Goal: Task Accomplishment & Management: Manage account settings

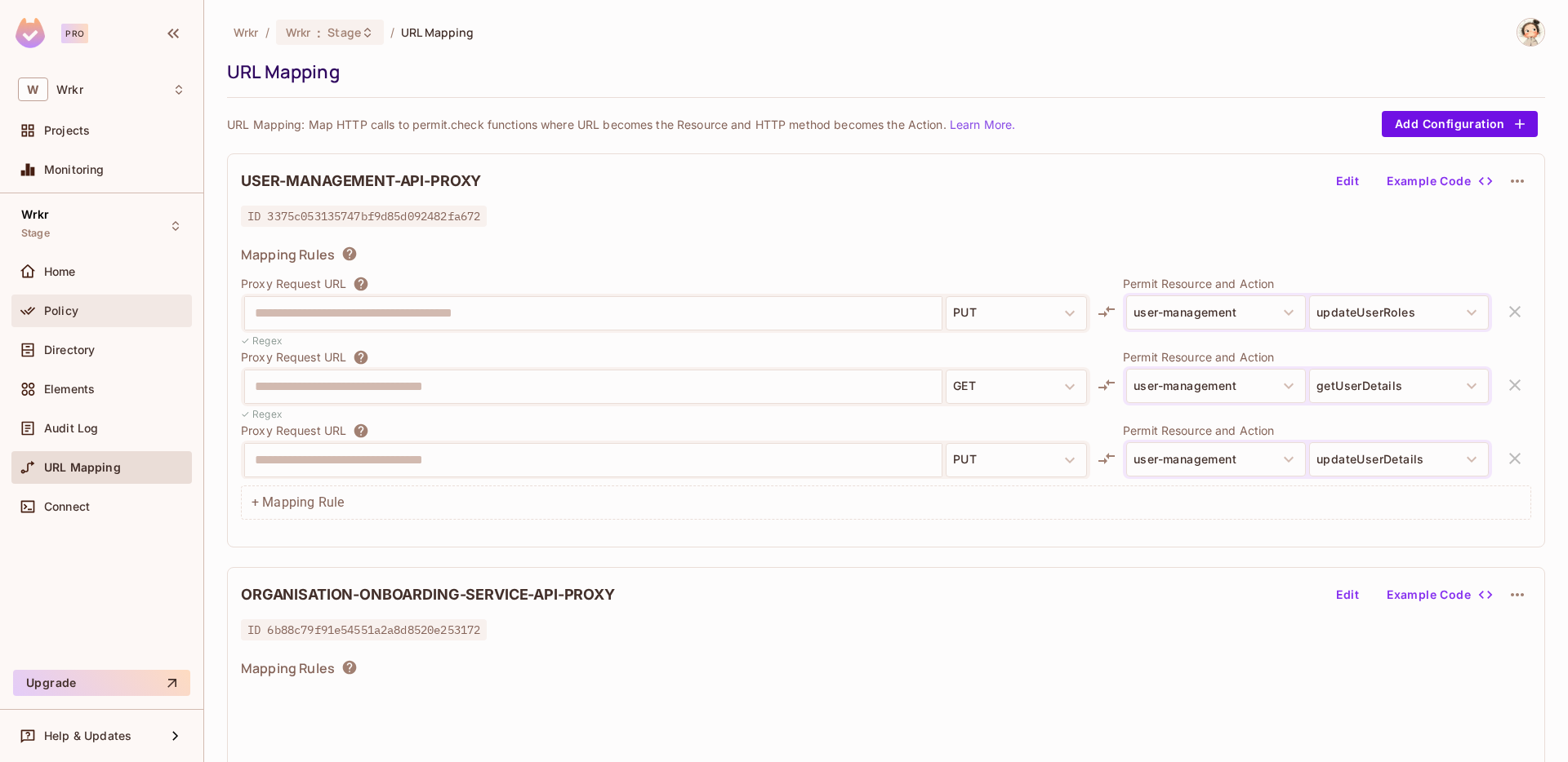
scroll to position [6480, 0]
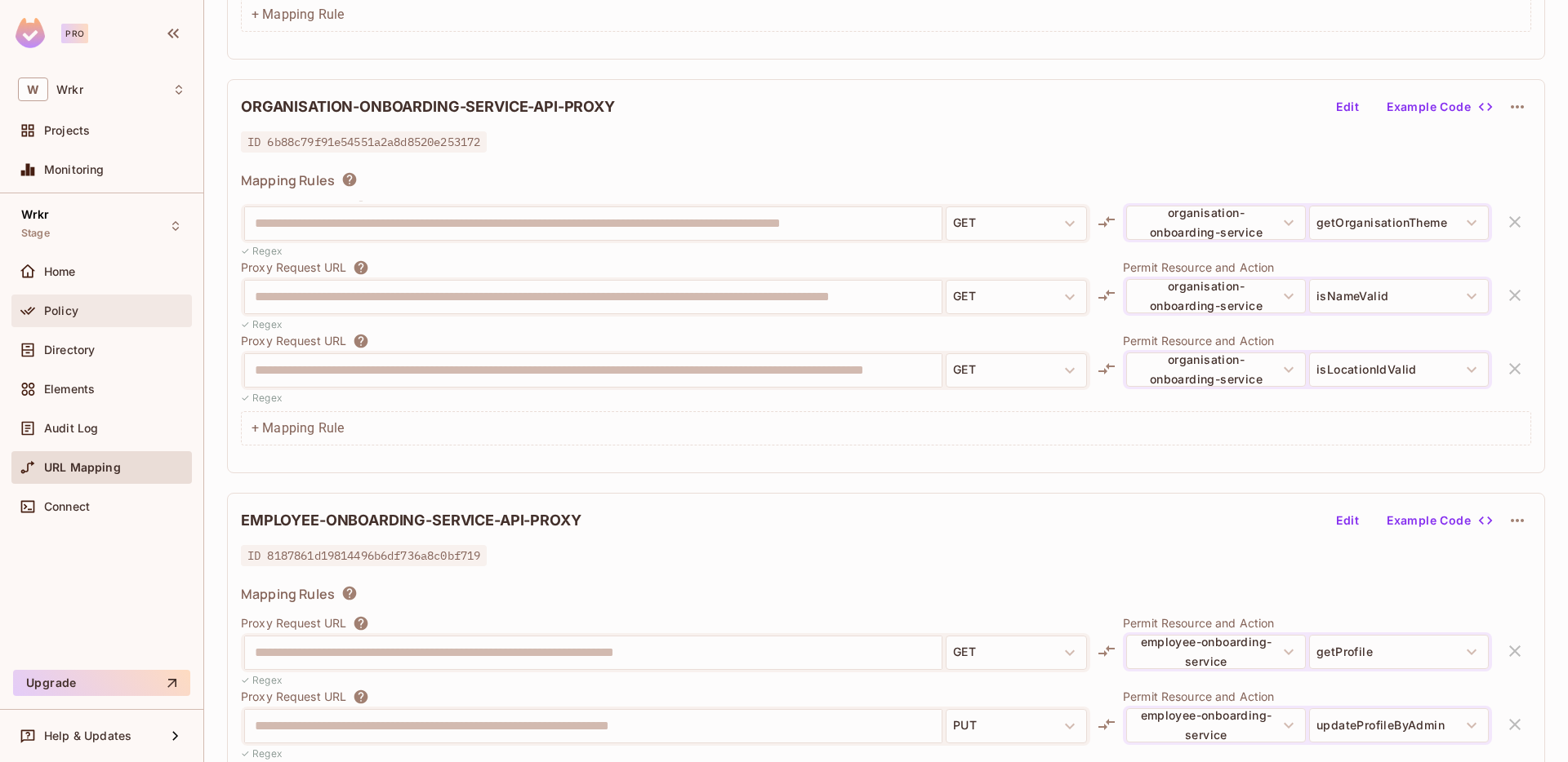
click at [73, 311] on span "Policy" at bounding box center [61, 311] width 34 height 13
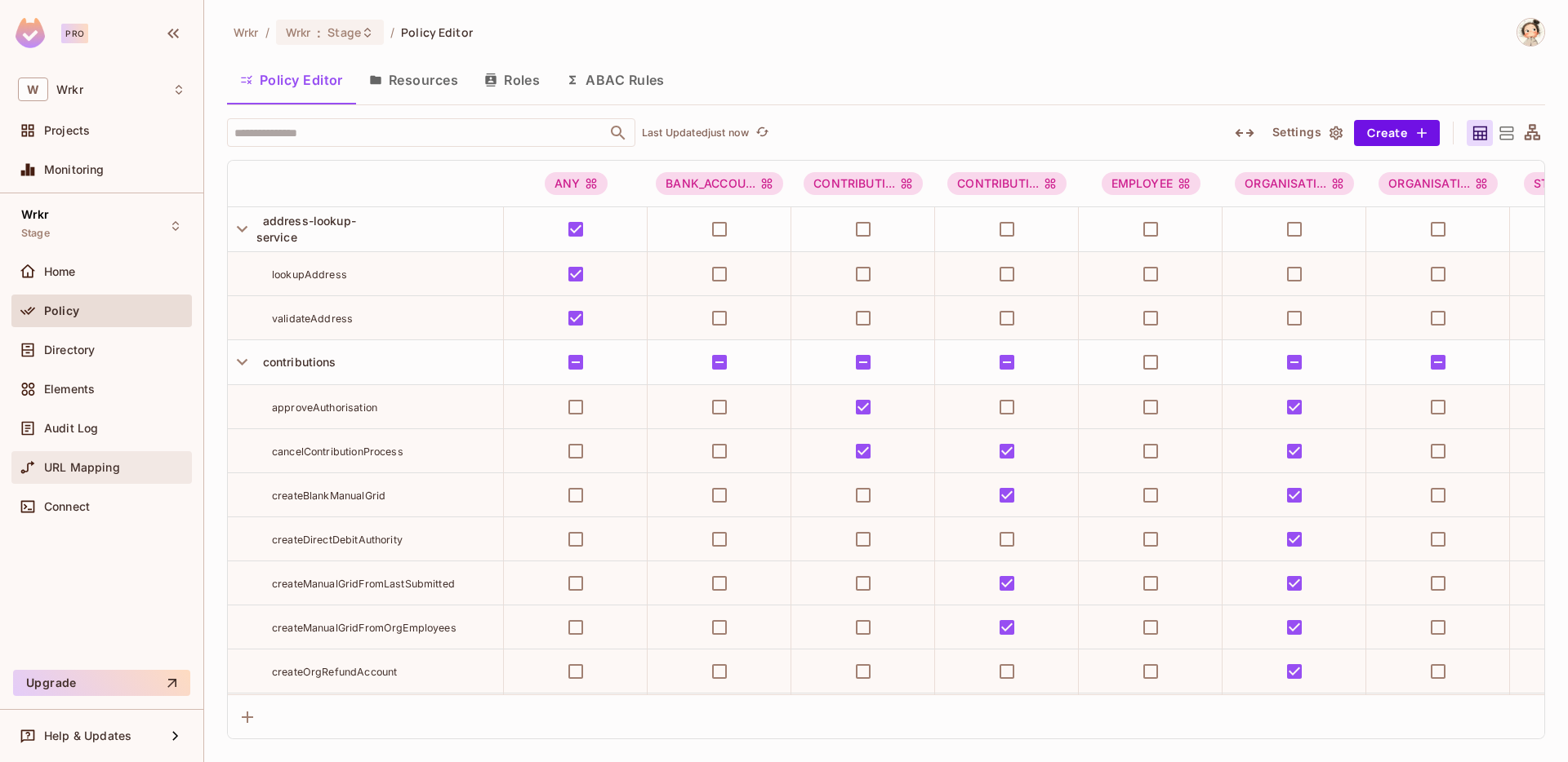
click at [89, 468] on span "URL Mapping" at bounding box center [81, 467] width 76 height 13
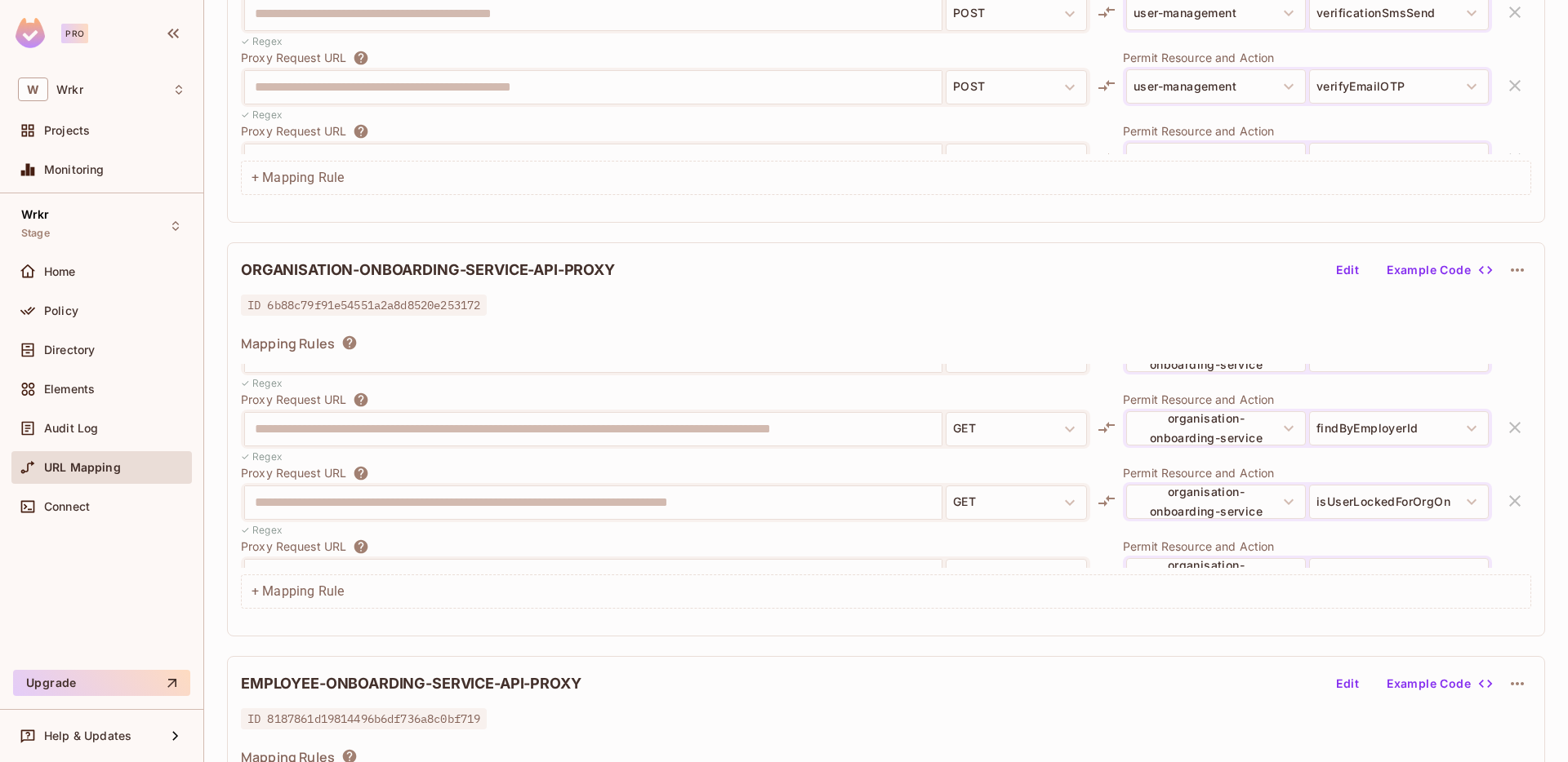
scroll to position [639, 0]
click at [175, 225] on icon at bounding box center [175, 226] width 13 height 13
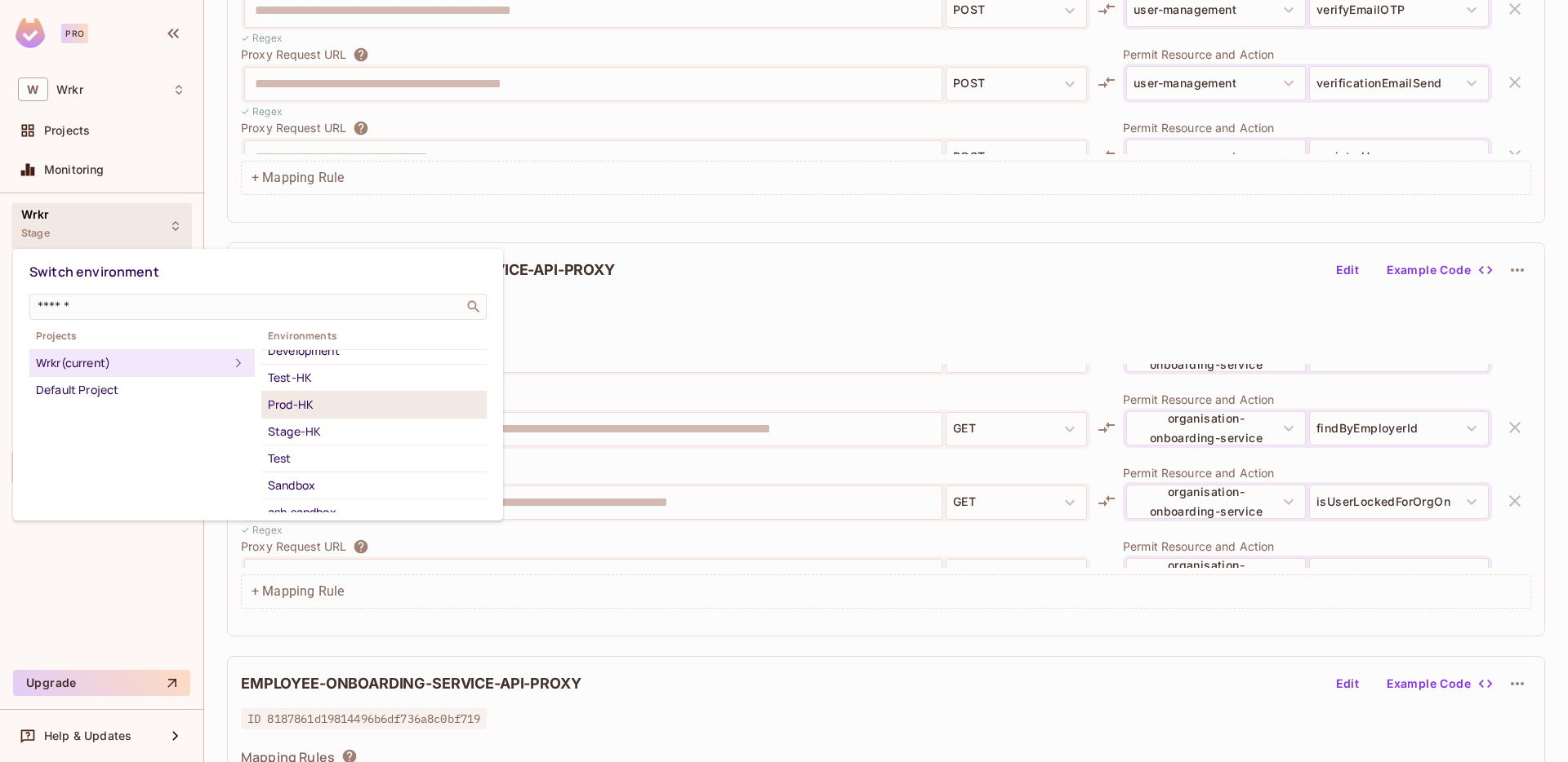
scroll to position [81, 0]
click at [301, 411] on div "Test" at bounding box center [374, 417] width 212 height 20
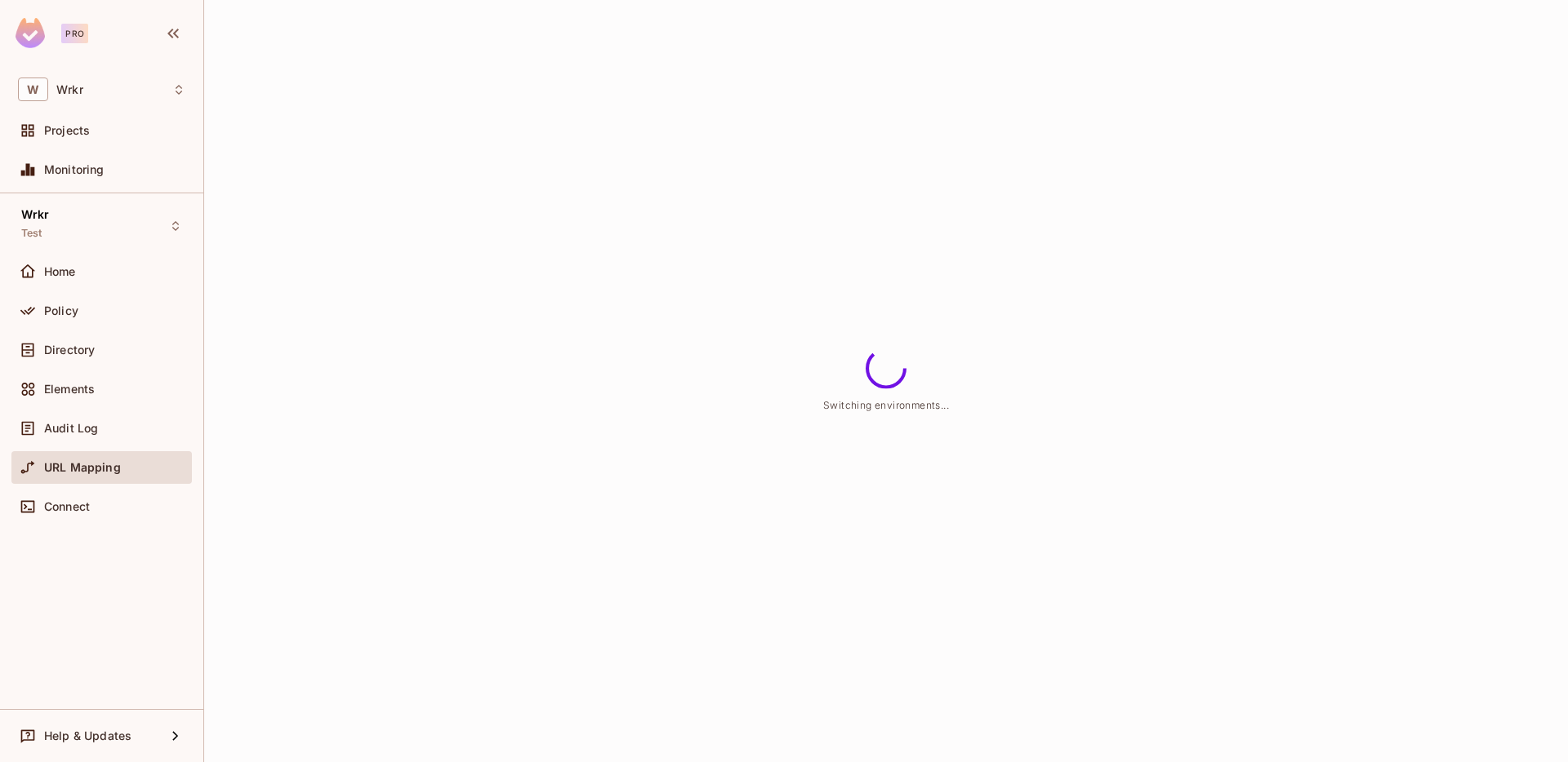
scroll to position [0, 0]
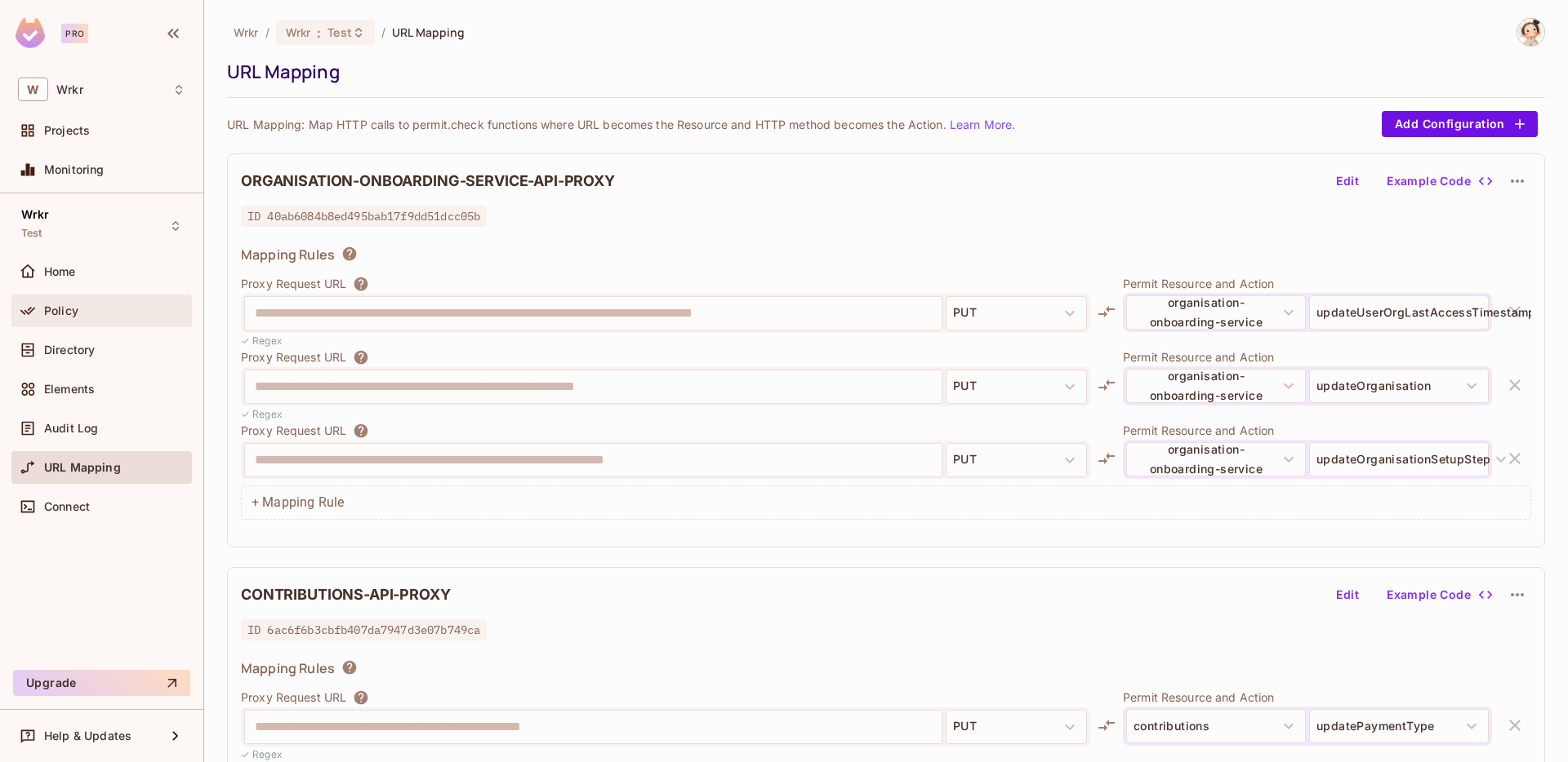
click at [87, 311] on div "Policy" at bounding box center [115, 311] width 141 height 13
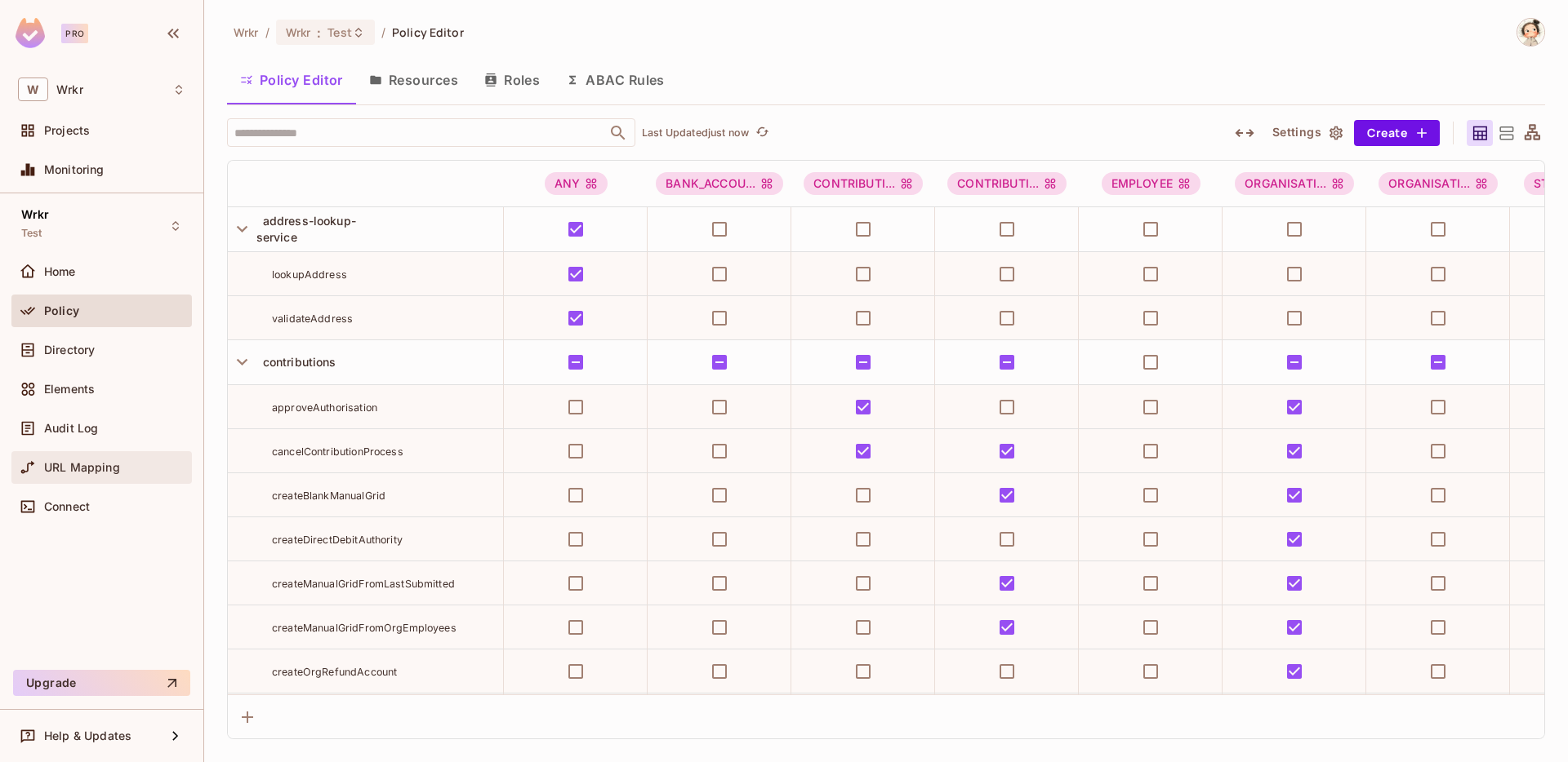
click at [97, 466] on span "URL Mapping" at bounding box center [81, 467] width 76 height 13
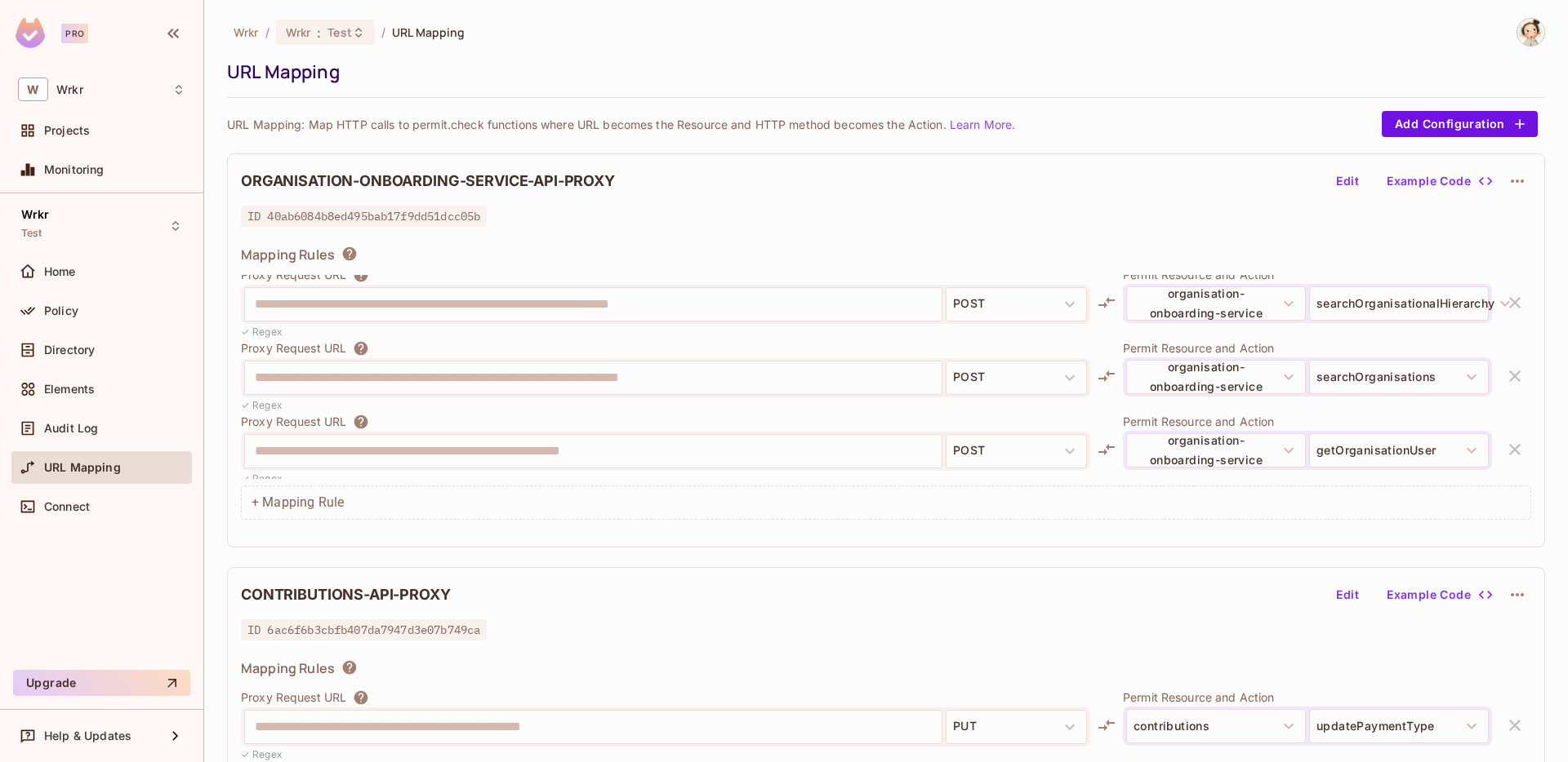
scroll to position [1443, 0]
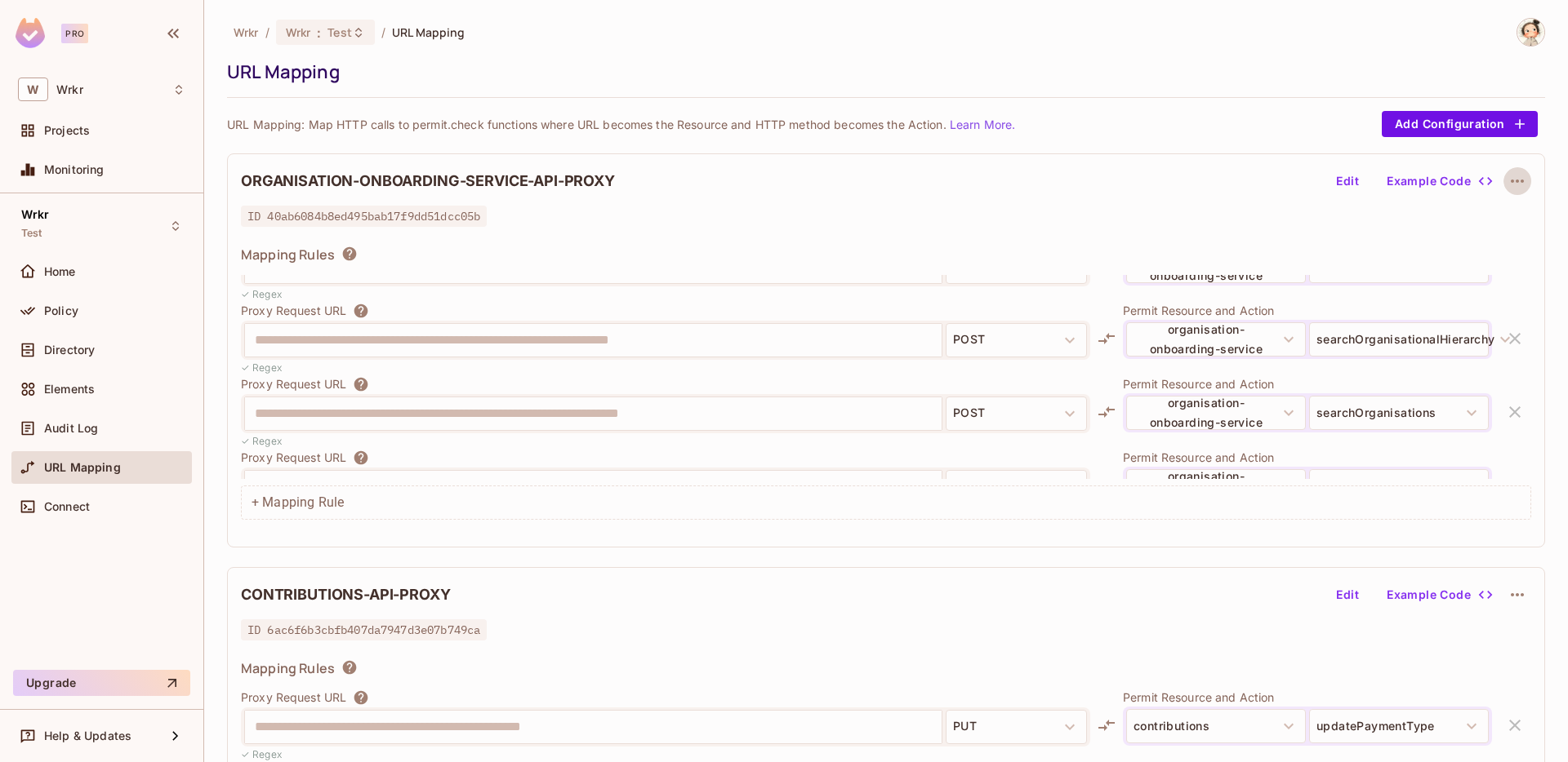
click at [1519, 182] on icon "button" at bounding box center [1517, 181] width 20 height 20
click at [1512, 223] on div "Delete" at bounding box center [1519, 219] width 36 height 16
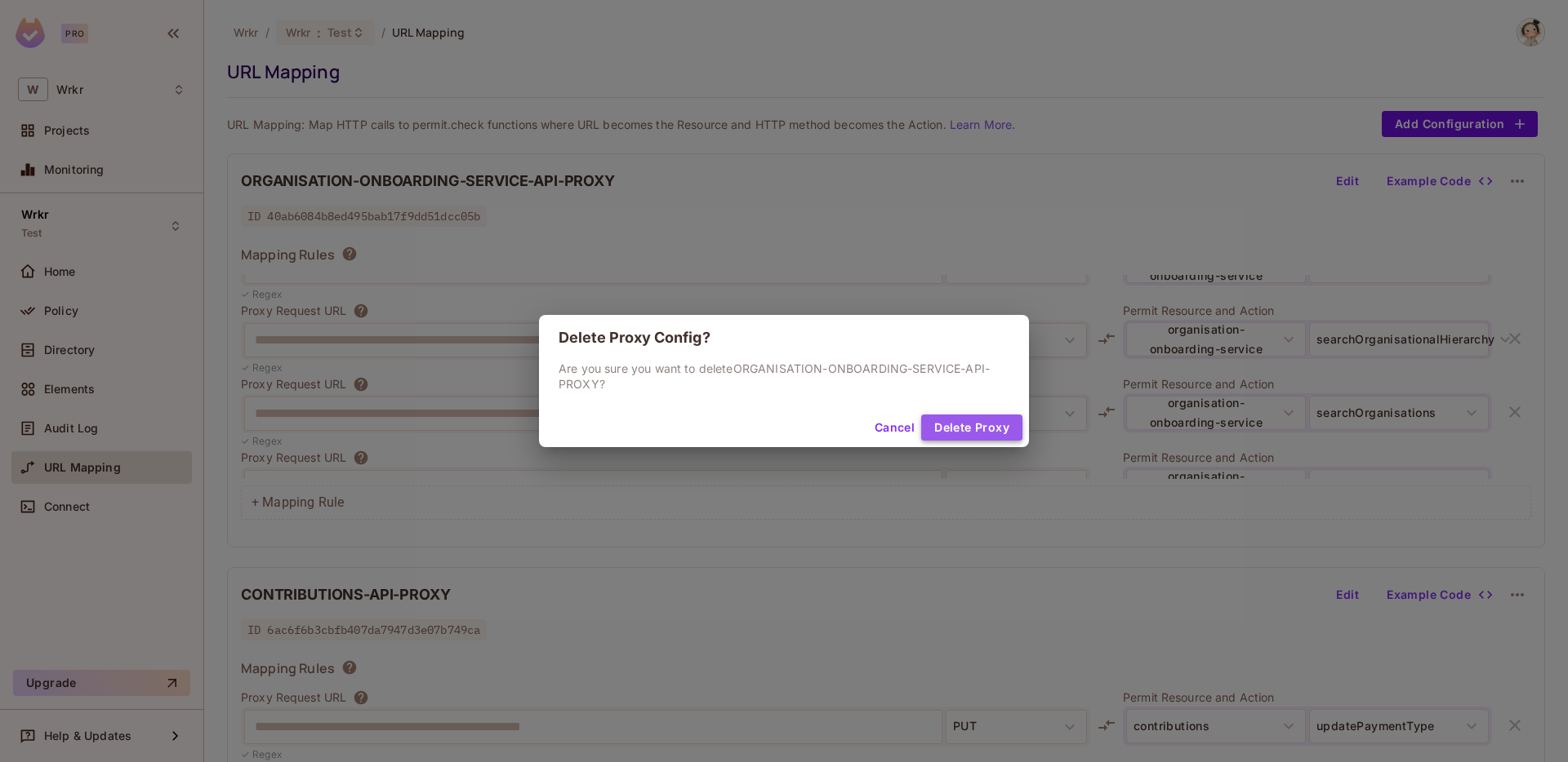
click at [988, 426] on button "Delete Proxy" at bounding box center [971, 428] width 101 height 26
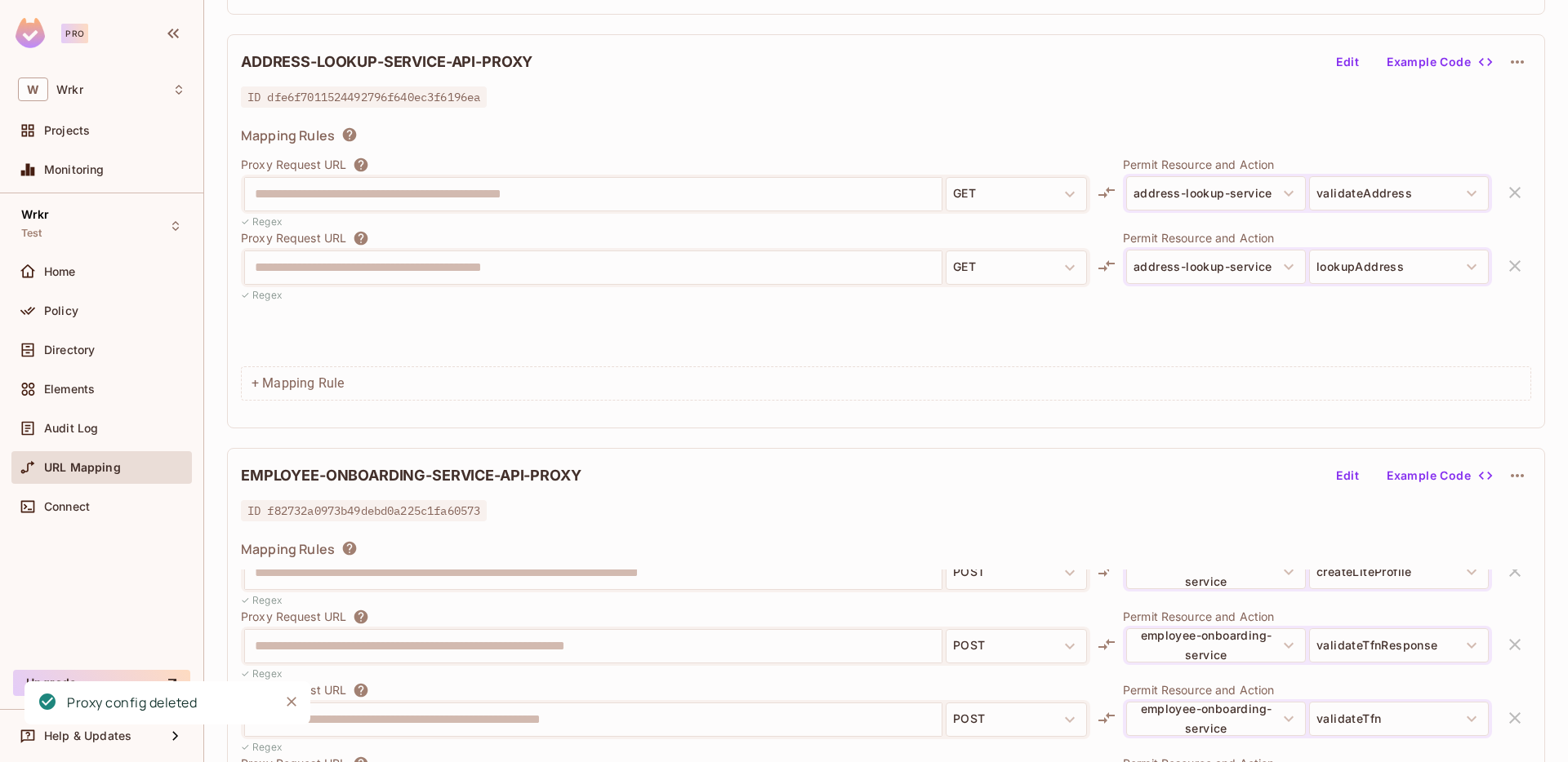
scroll to position [2275, 0]
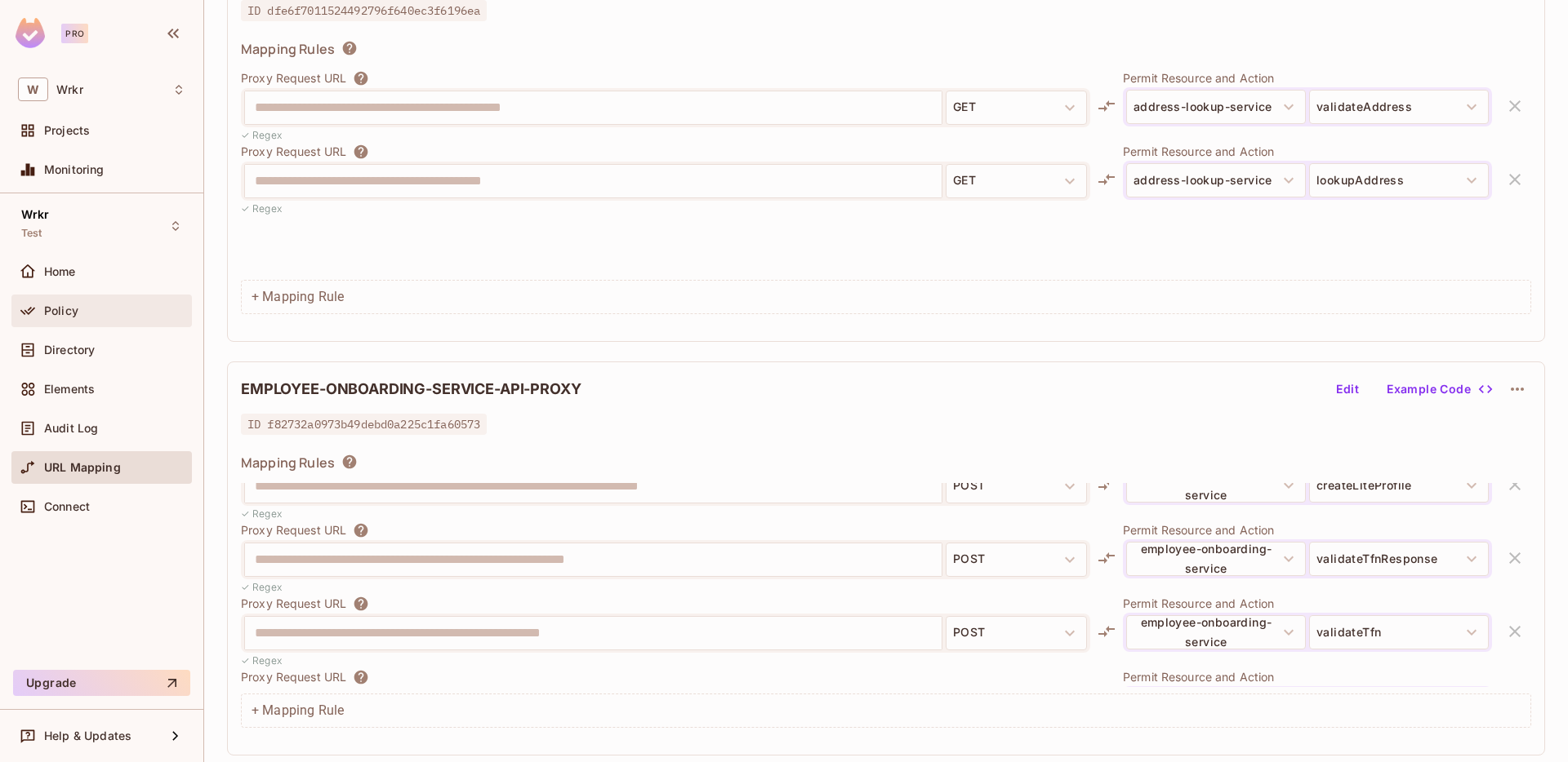
click at [68, 311] on span "Policy" at bounding box center [61, 311] width 34 height 13
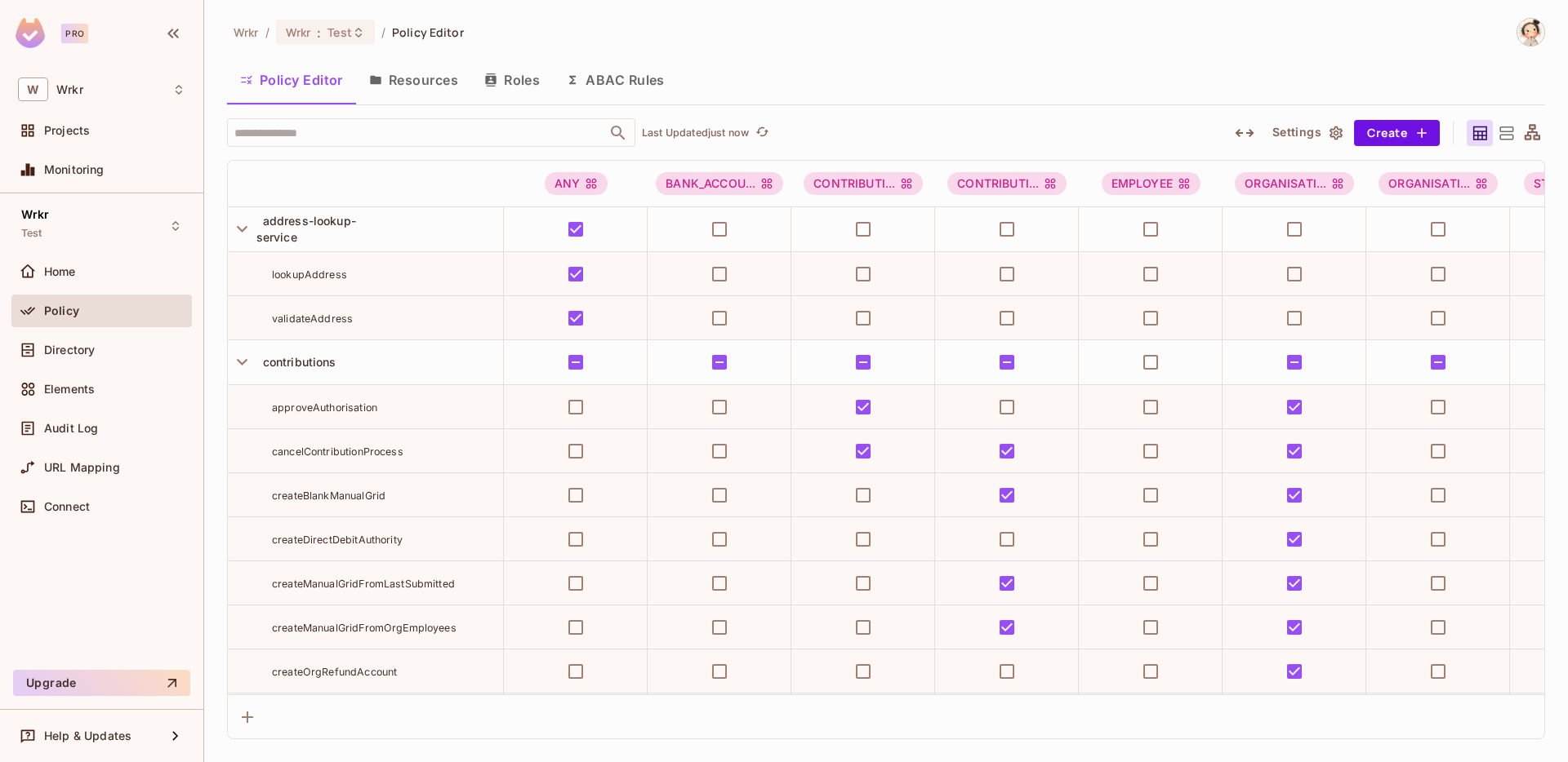
click at [428, 77] on button "Resources" at bounding box center [413, 80] width 115 height 41
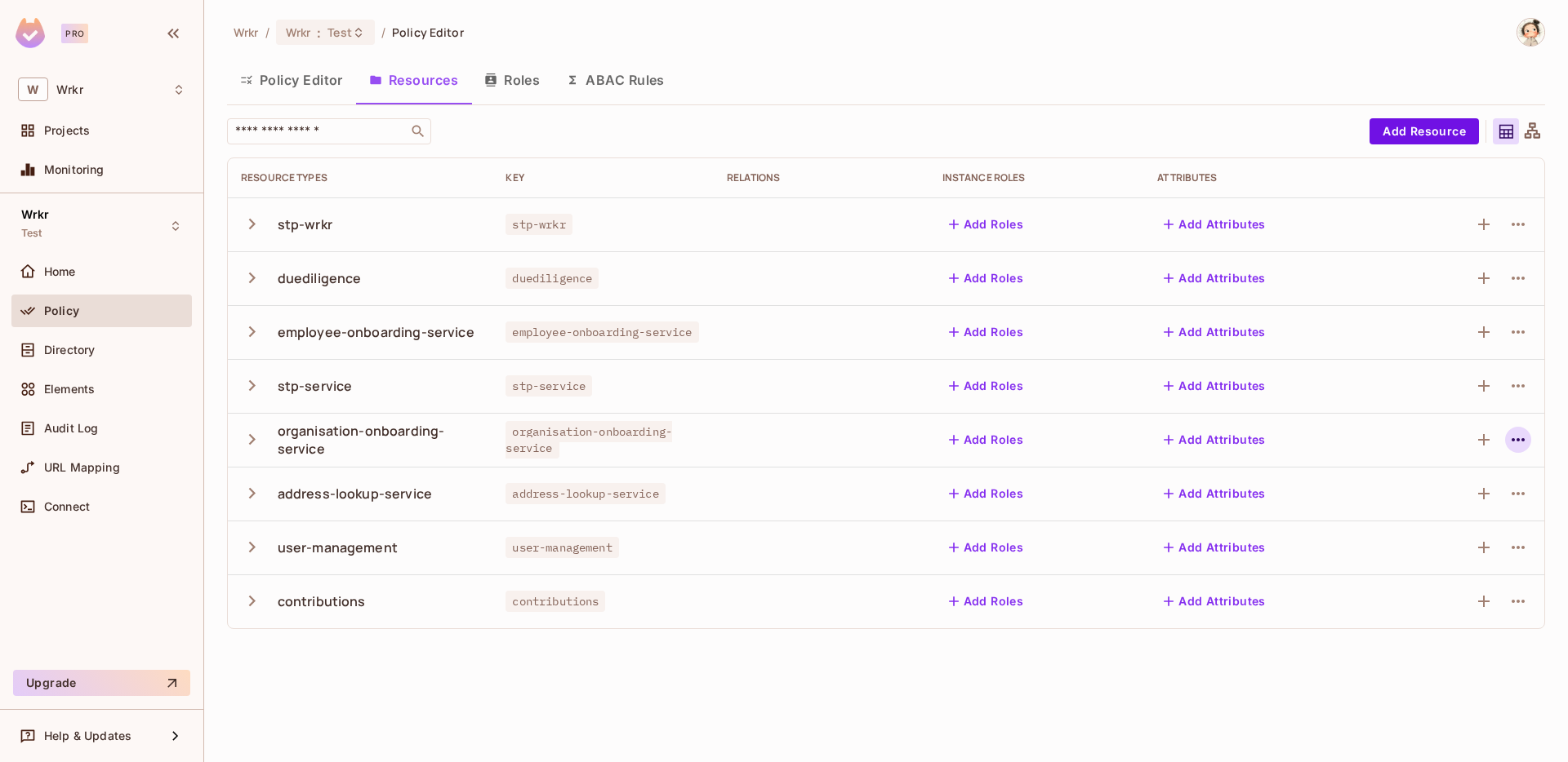
click at [1515, 441] on icon "button" at bounding box center [1518, 440] width 20 height 20
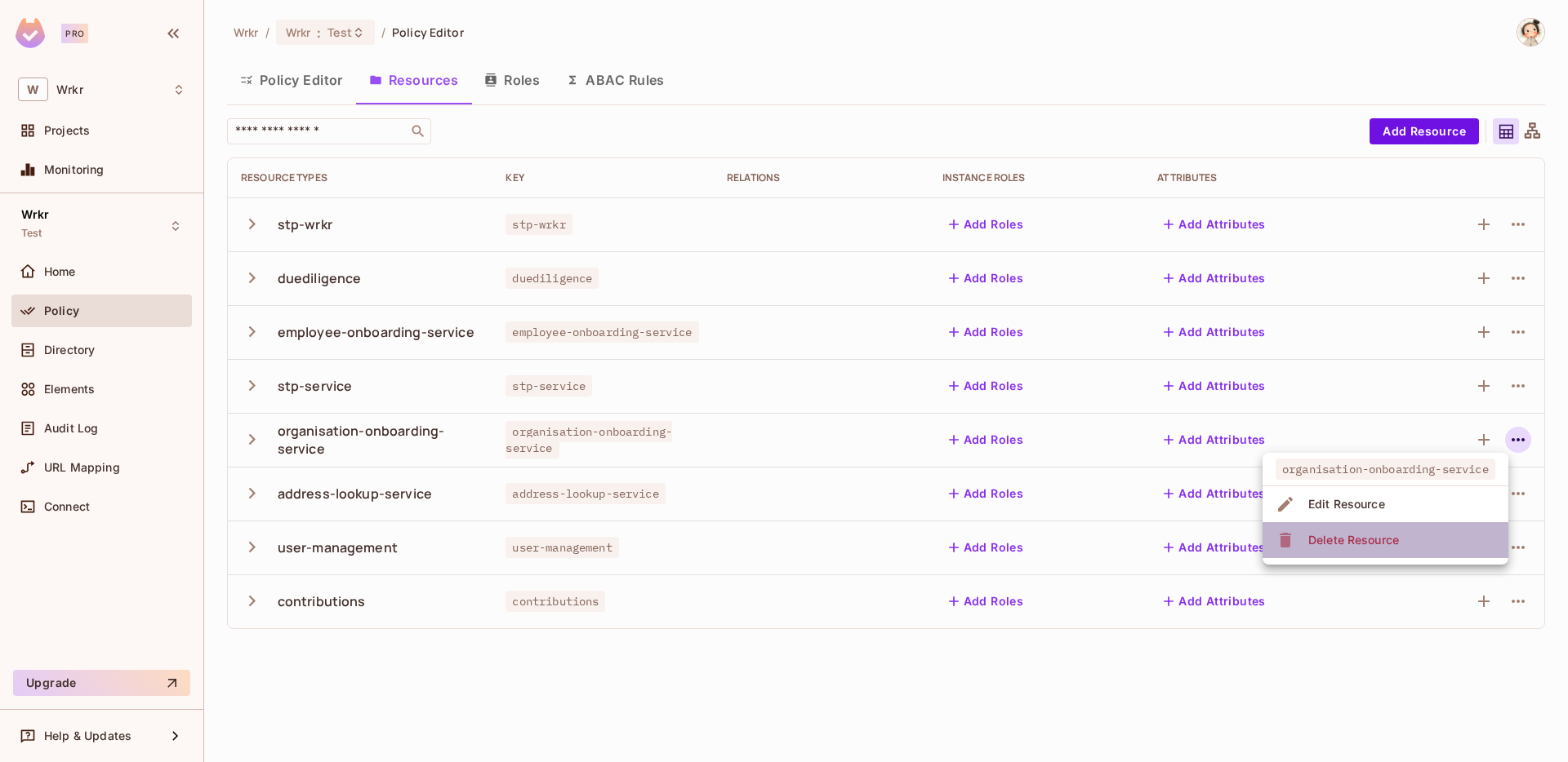
click at [1357, 544] on div "Delete Resource" at bounding box center [1353, 540] width 91 height 16
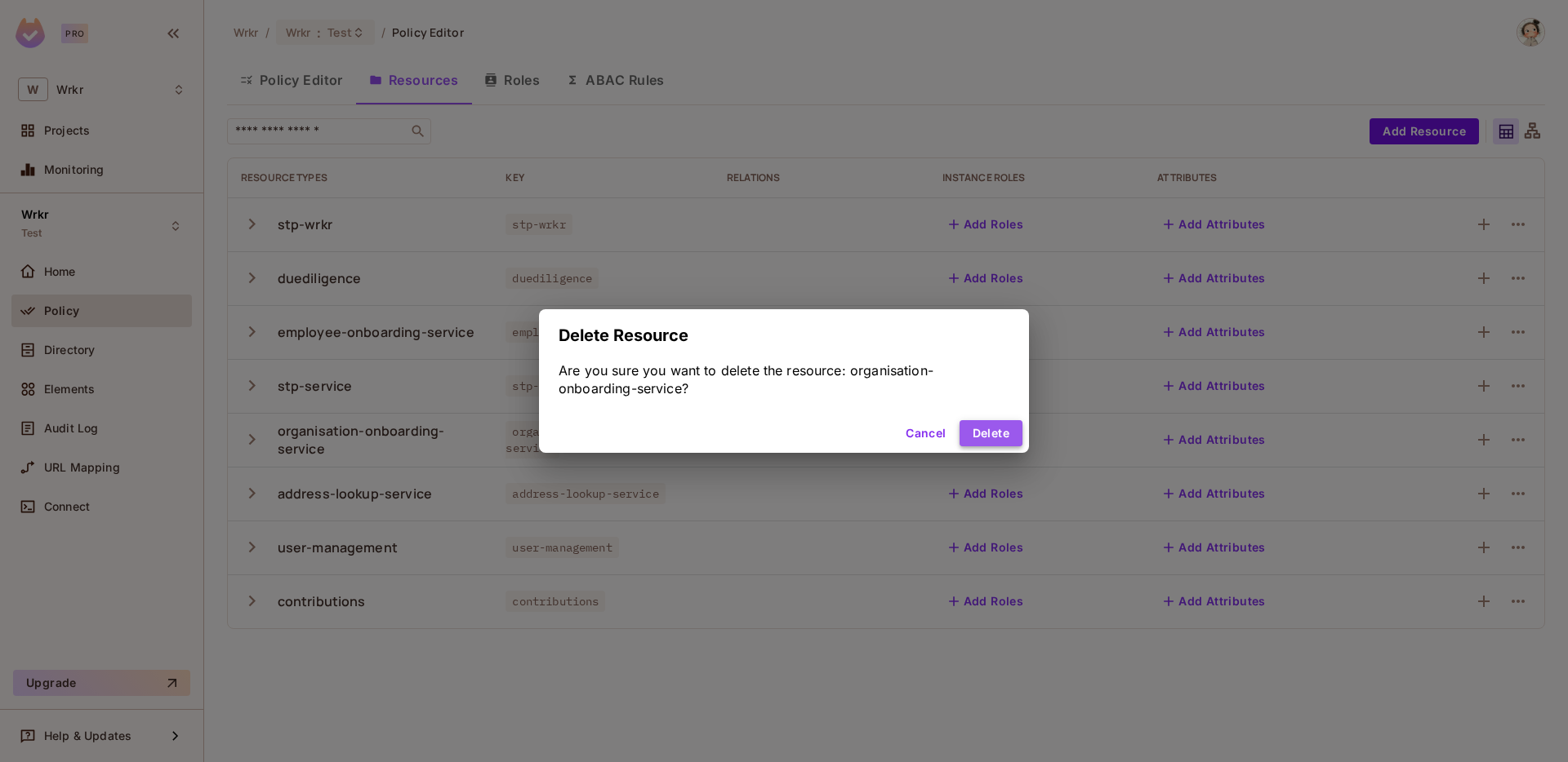
click at [986, 433] on button "Delete" at bounding box center [991, 433] width 63 height 26
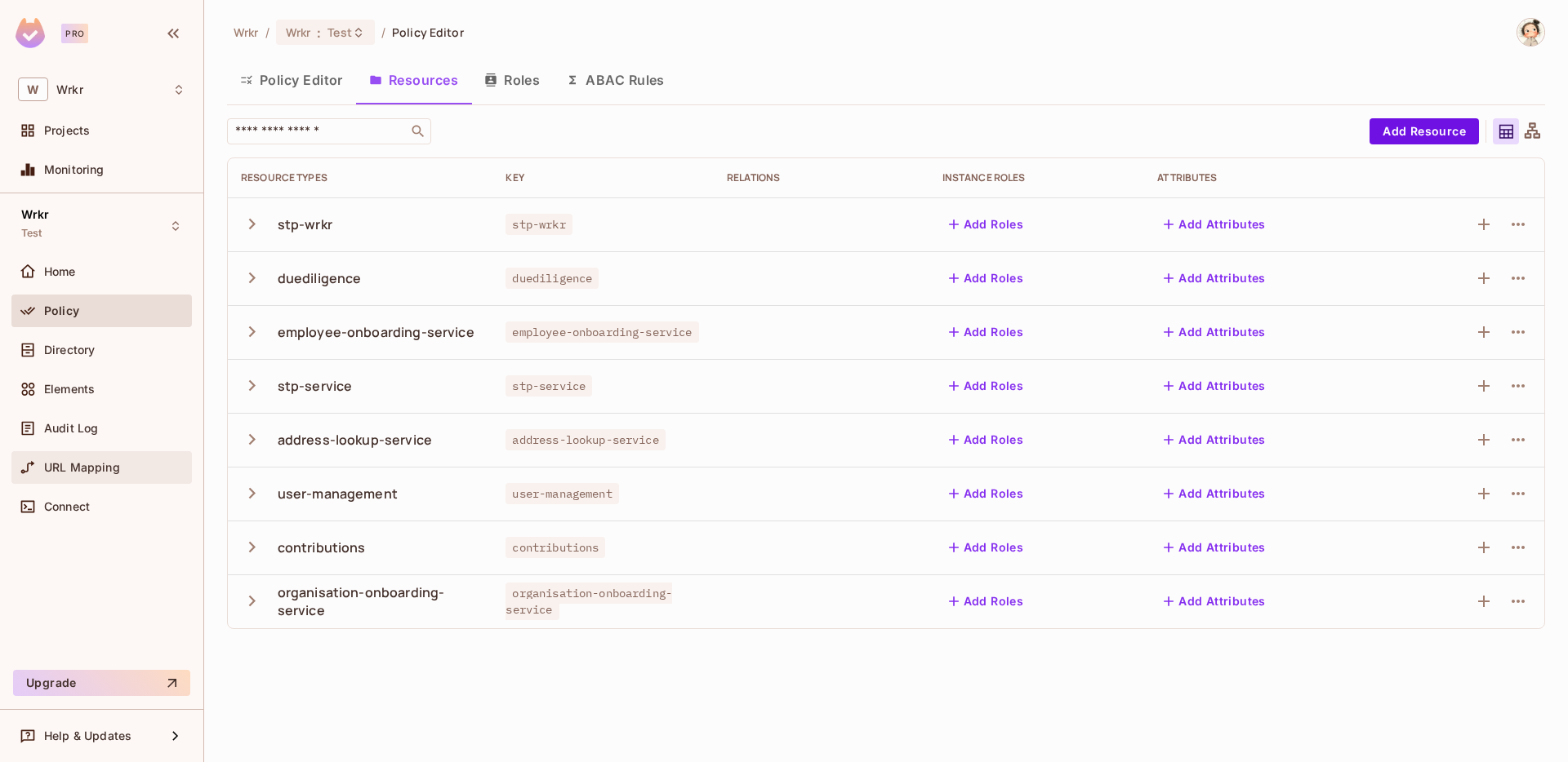
click at [87, 462] on span "URL Mapping" at bounding box center [81, 467] width 76 height 13
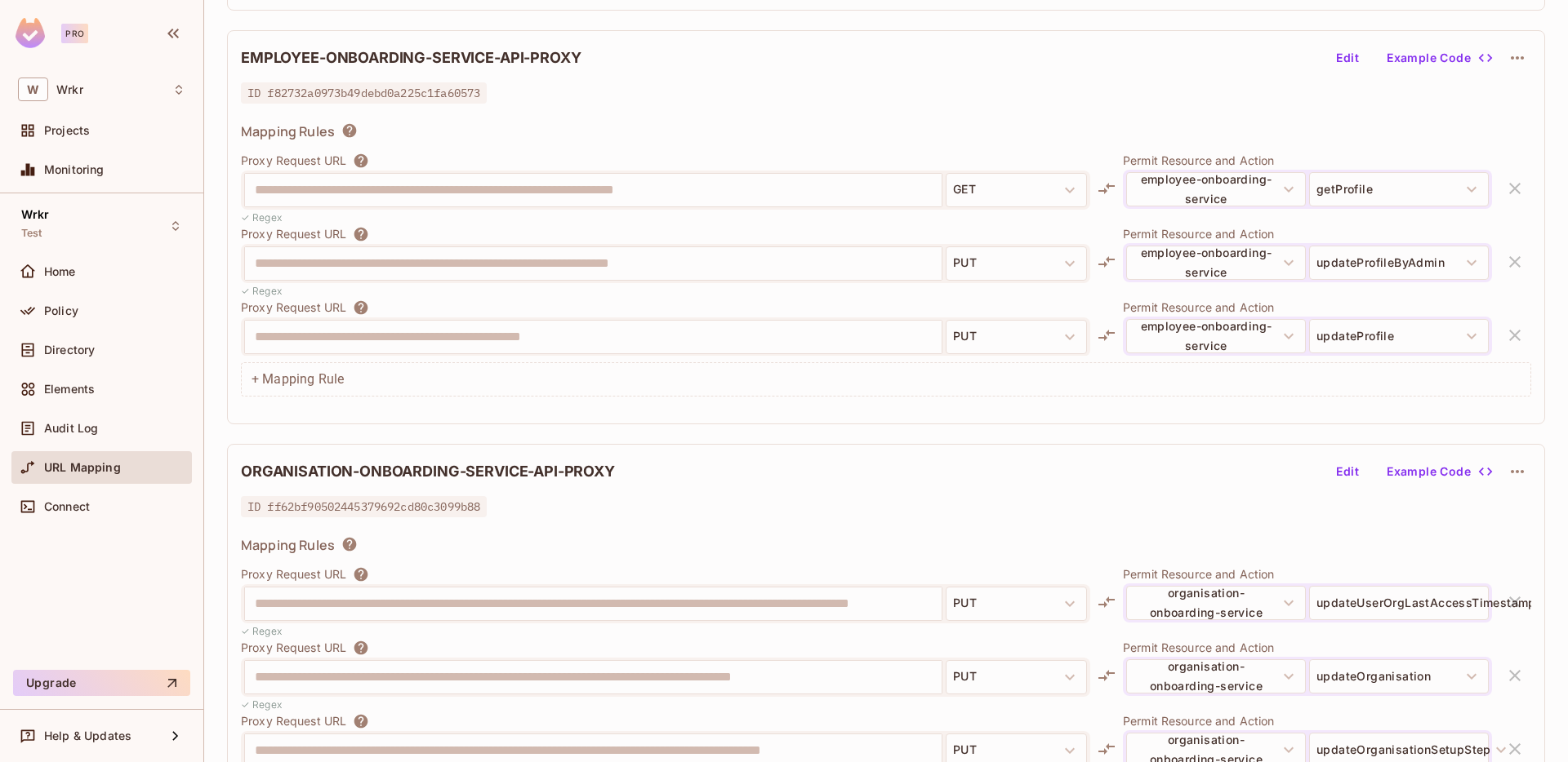
scroll to position [2689, 0]
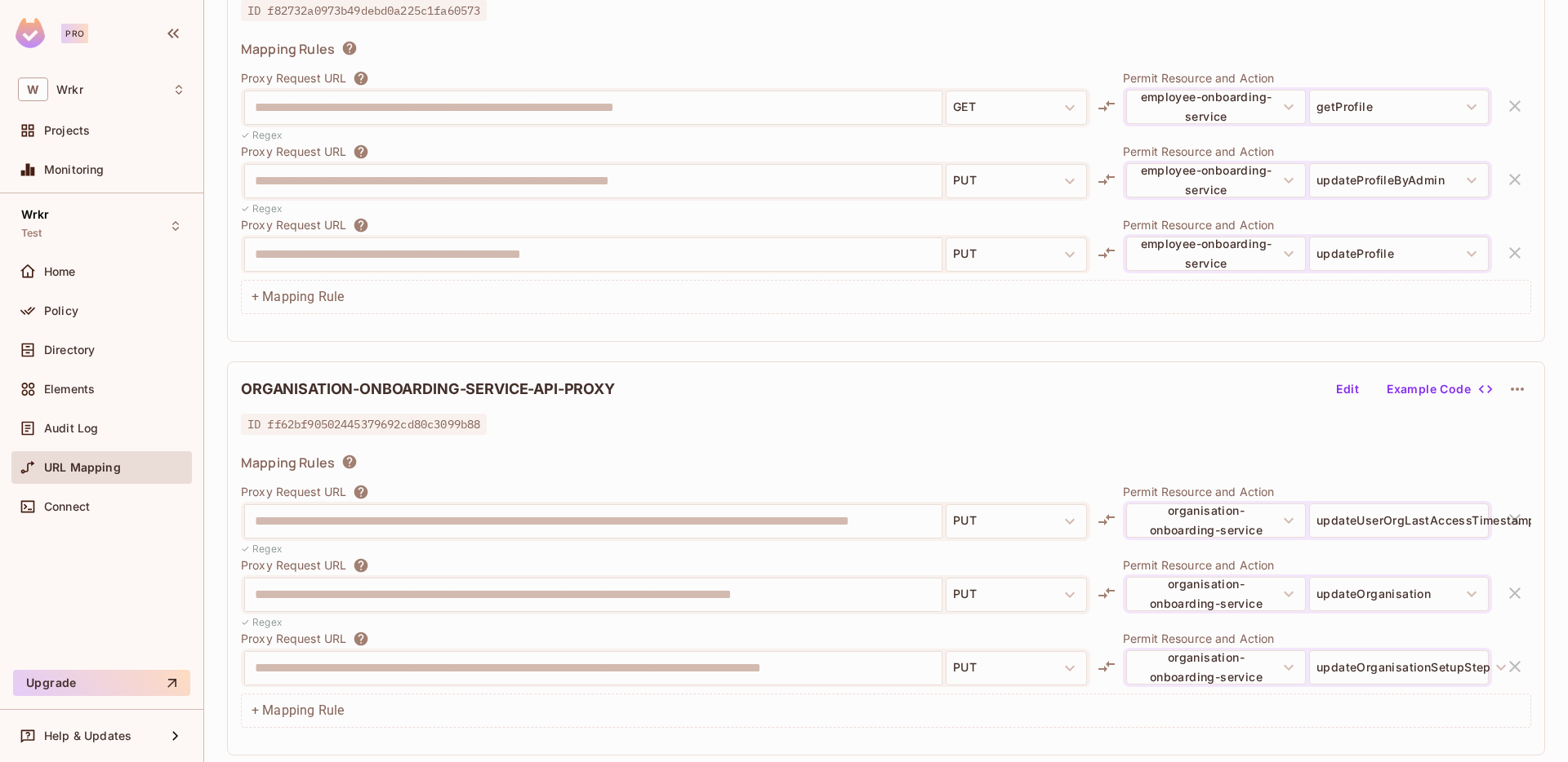
click at [1498, 427] on div "ID ff62bf90502445379692cd80c3099b88" at bounding box center [886, 424] width 1290 height 20
click at [1517, 388] on icon "button" at bounding box center [1517, 389] width 13 height 3
click at [1509, 424] on div "Delete" at bounding box center [1519, 427] width 36 height 16
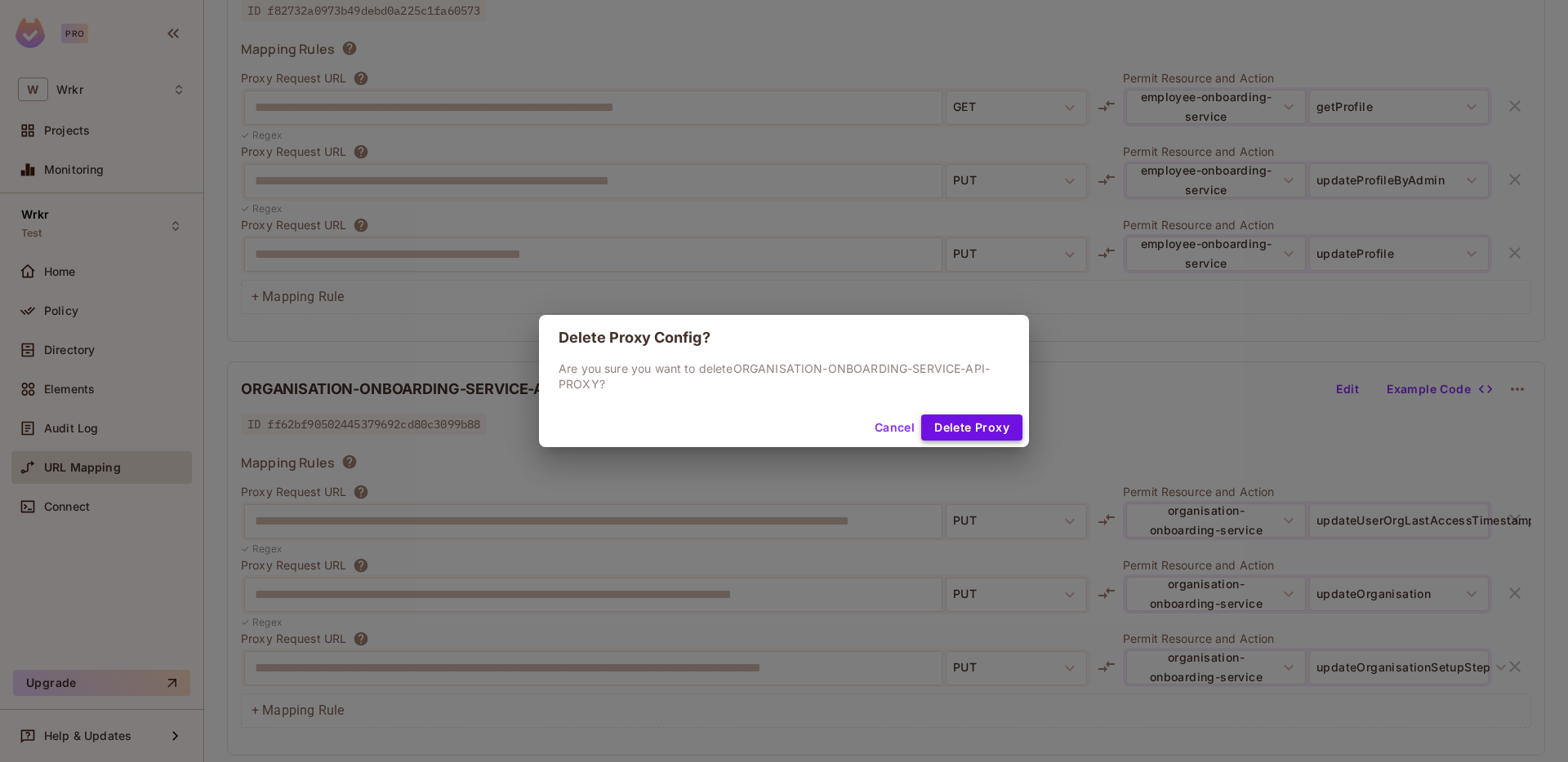
click at [973, 423] on button "Delete Proxy" at bounding box center [971, 428] width 101 height 26
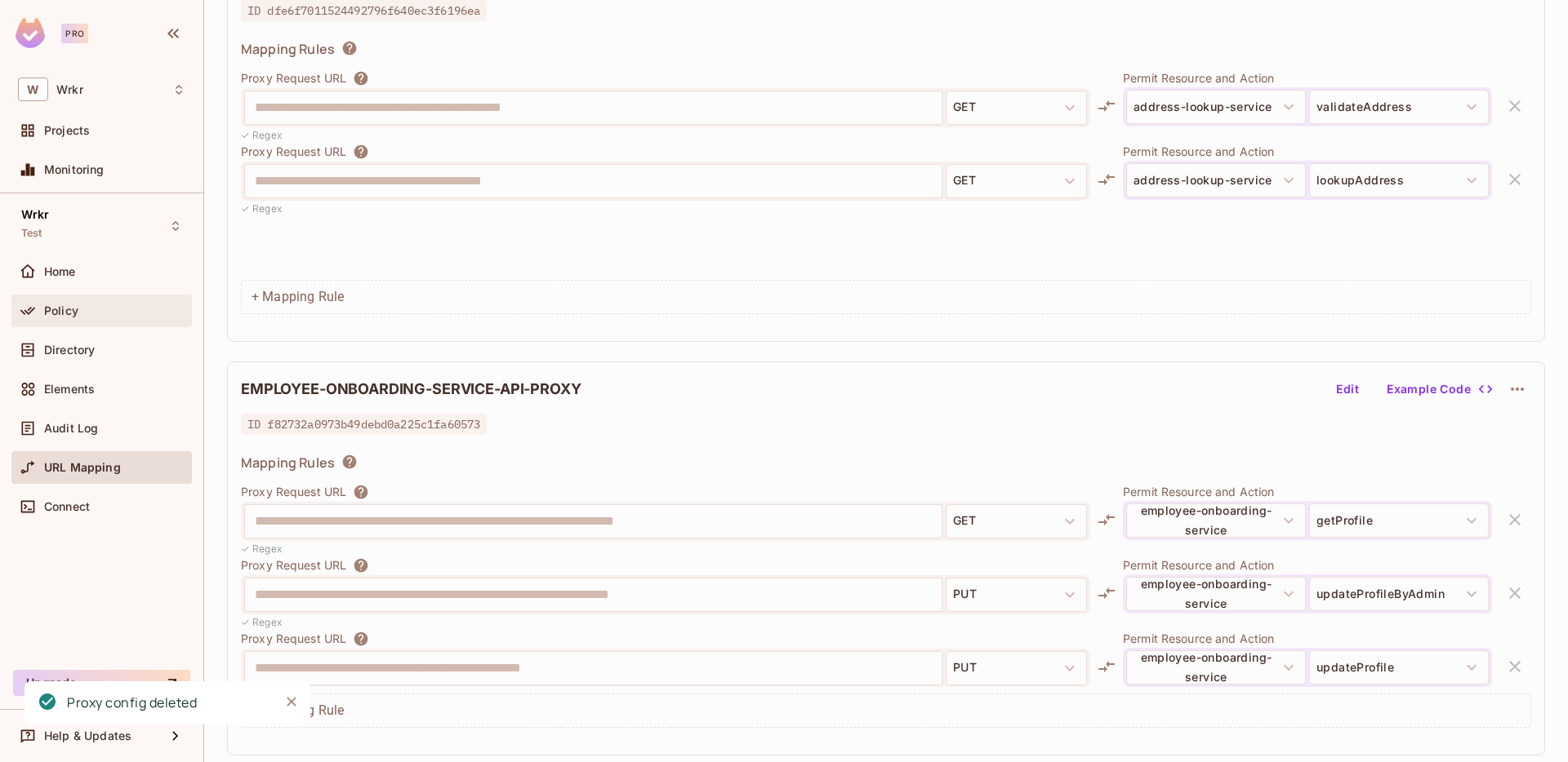
scroll to position [2275, 0]
click at [71, 311] on span "Policy" at bounding box center [61, 311] width 34 height 13
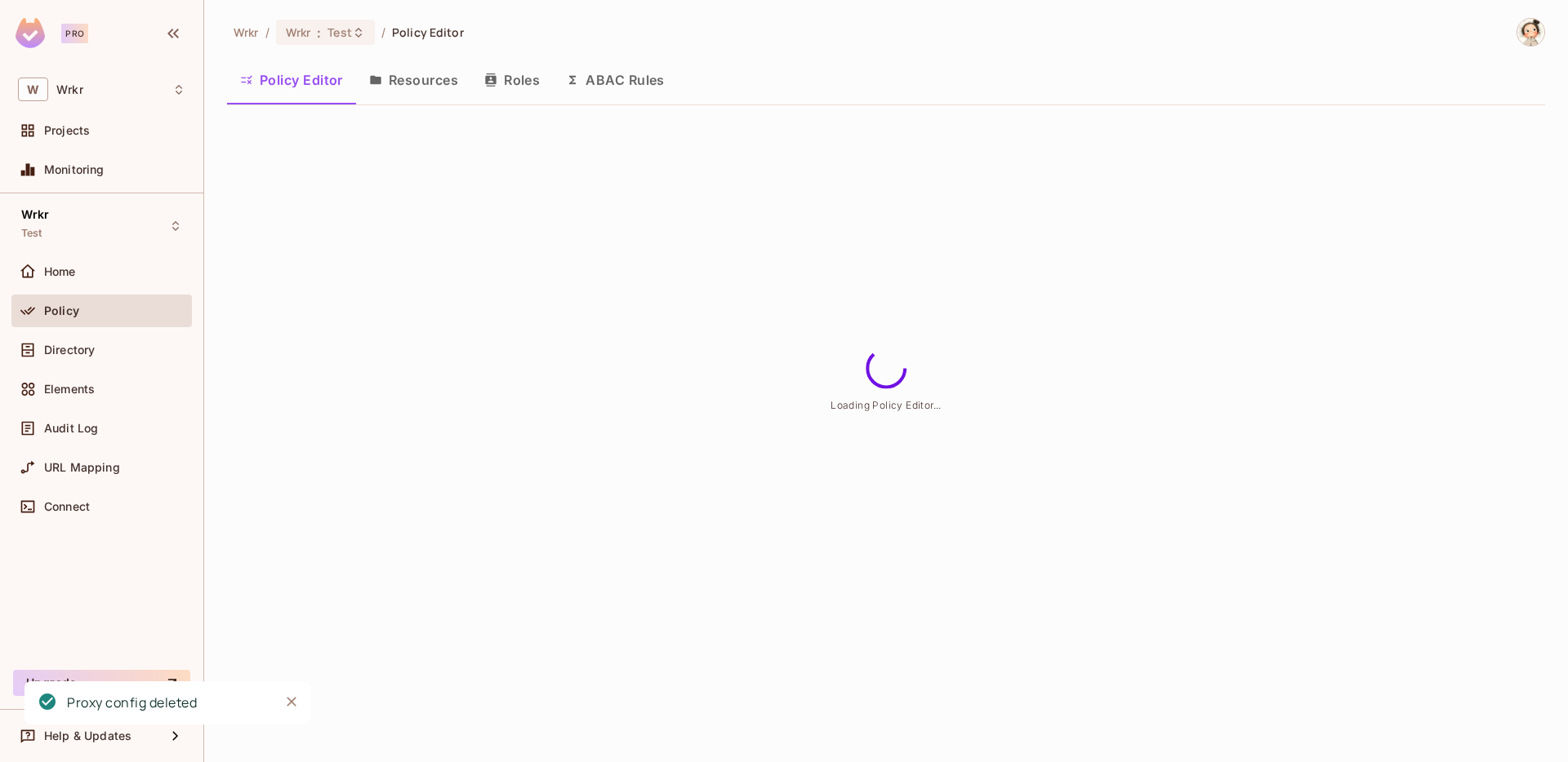
click at [424, 83] on button "Resources" at bounding box center [413, 80] width 115 height 41
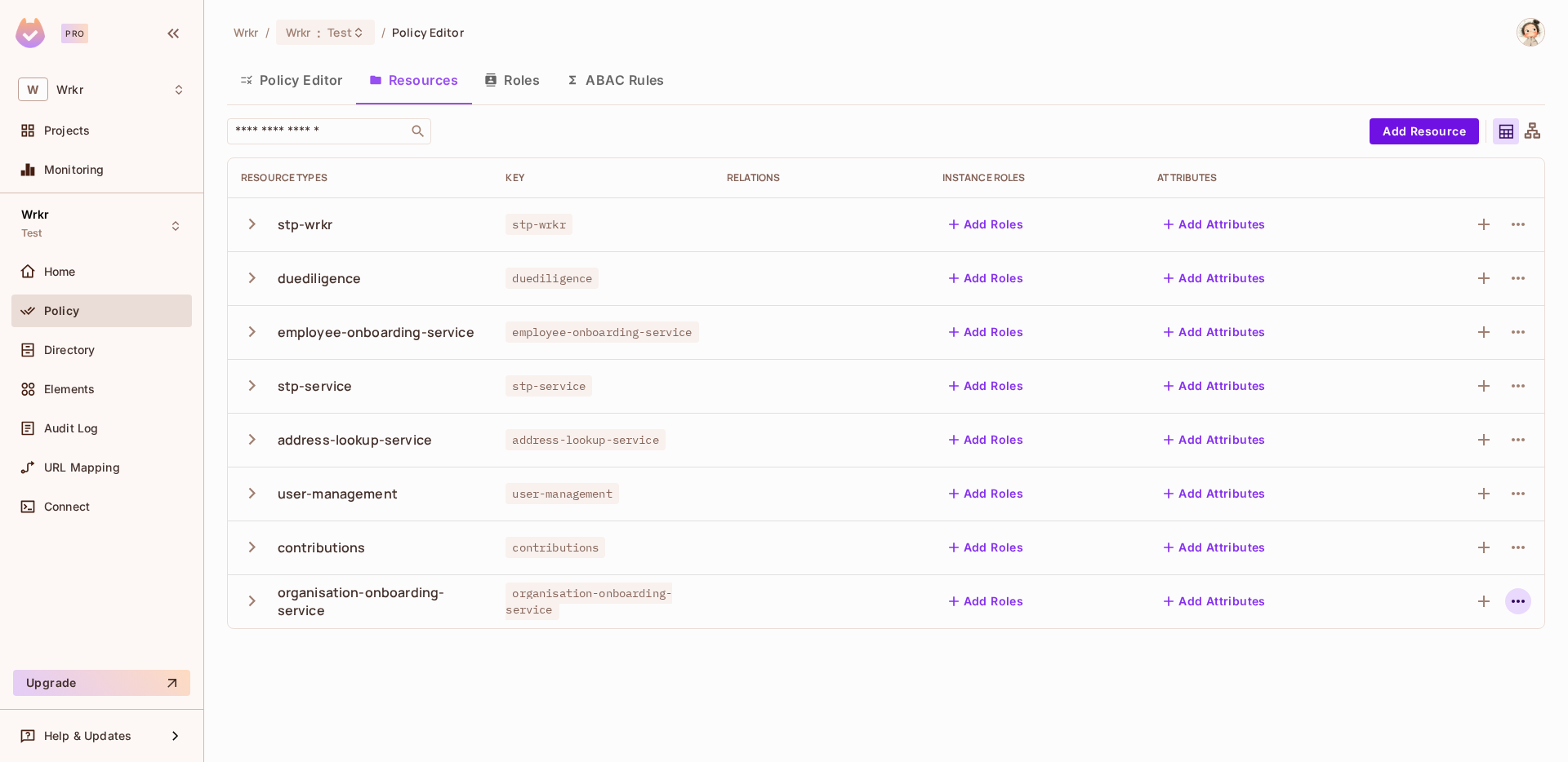
click at [1519, 604] on icon "button" at bounding box center [1518, 601] width 20 height 20
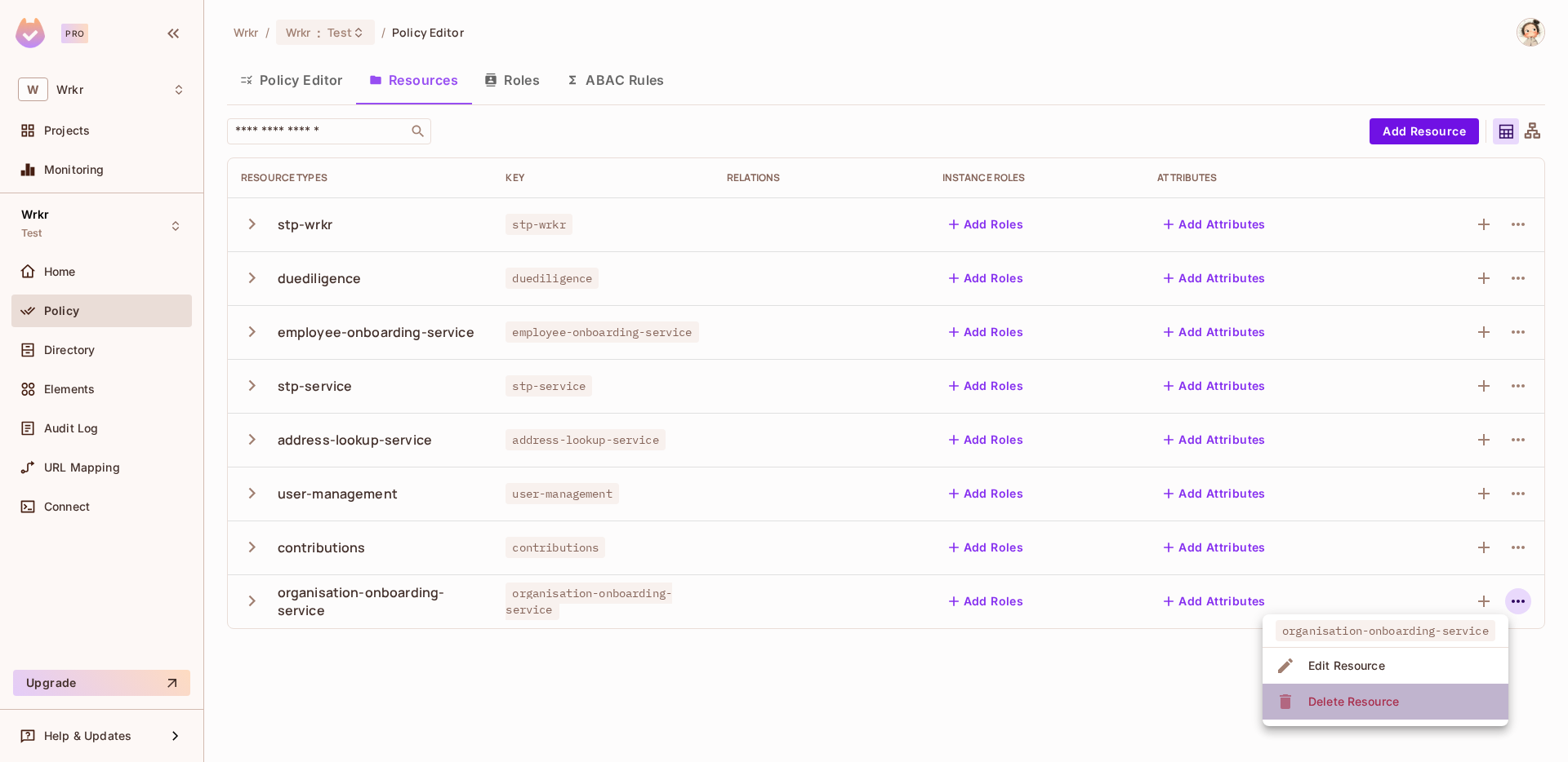
click at [1387, 703] on div "Delete Resource" at bounding box center [1353, 702] width 91 height 16
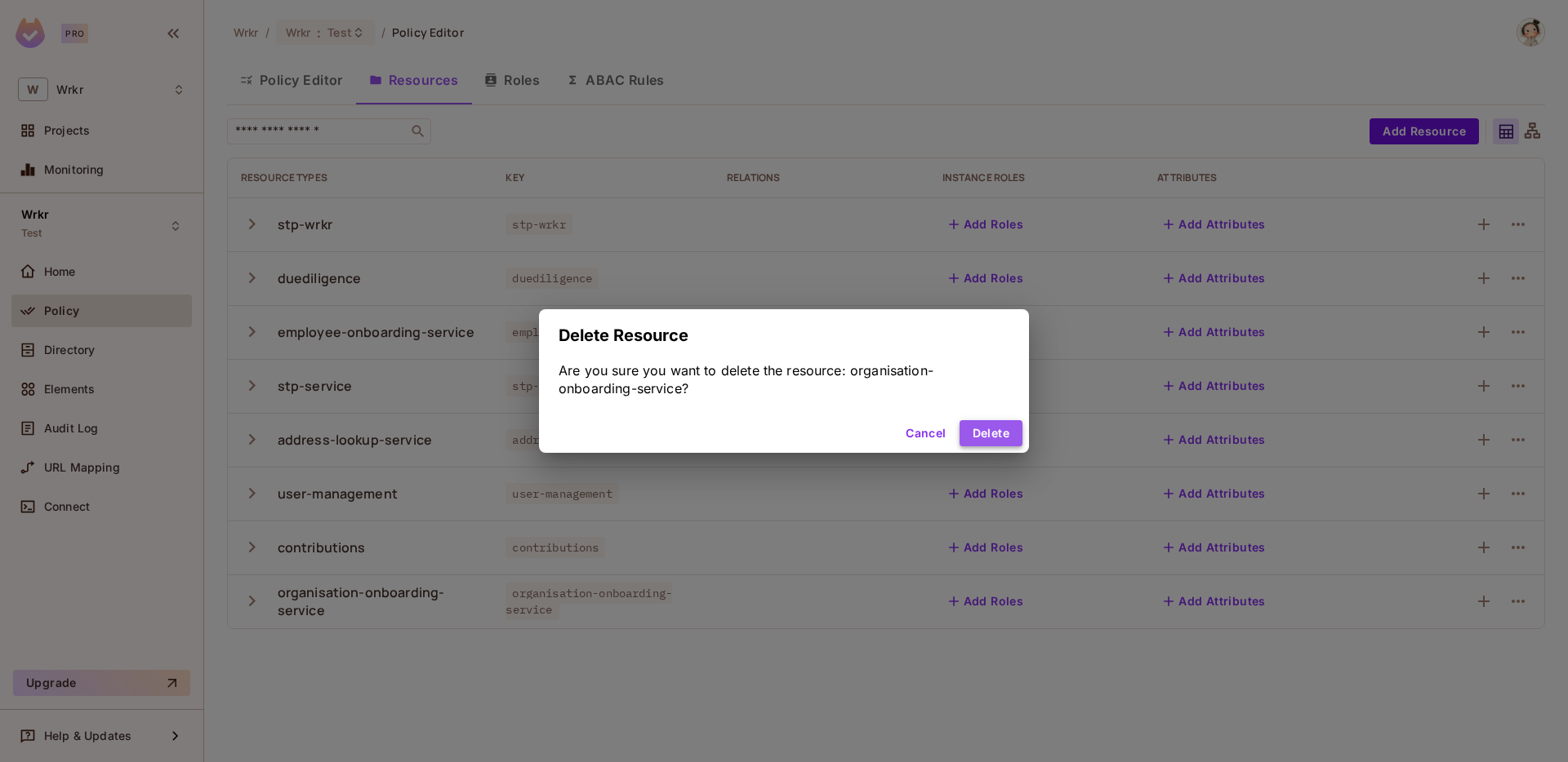
click at [992, 440] on button "Delete" at bounding box center [991, 433] width 63 height 26
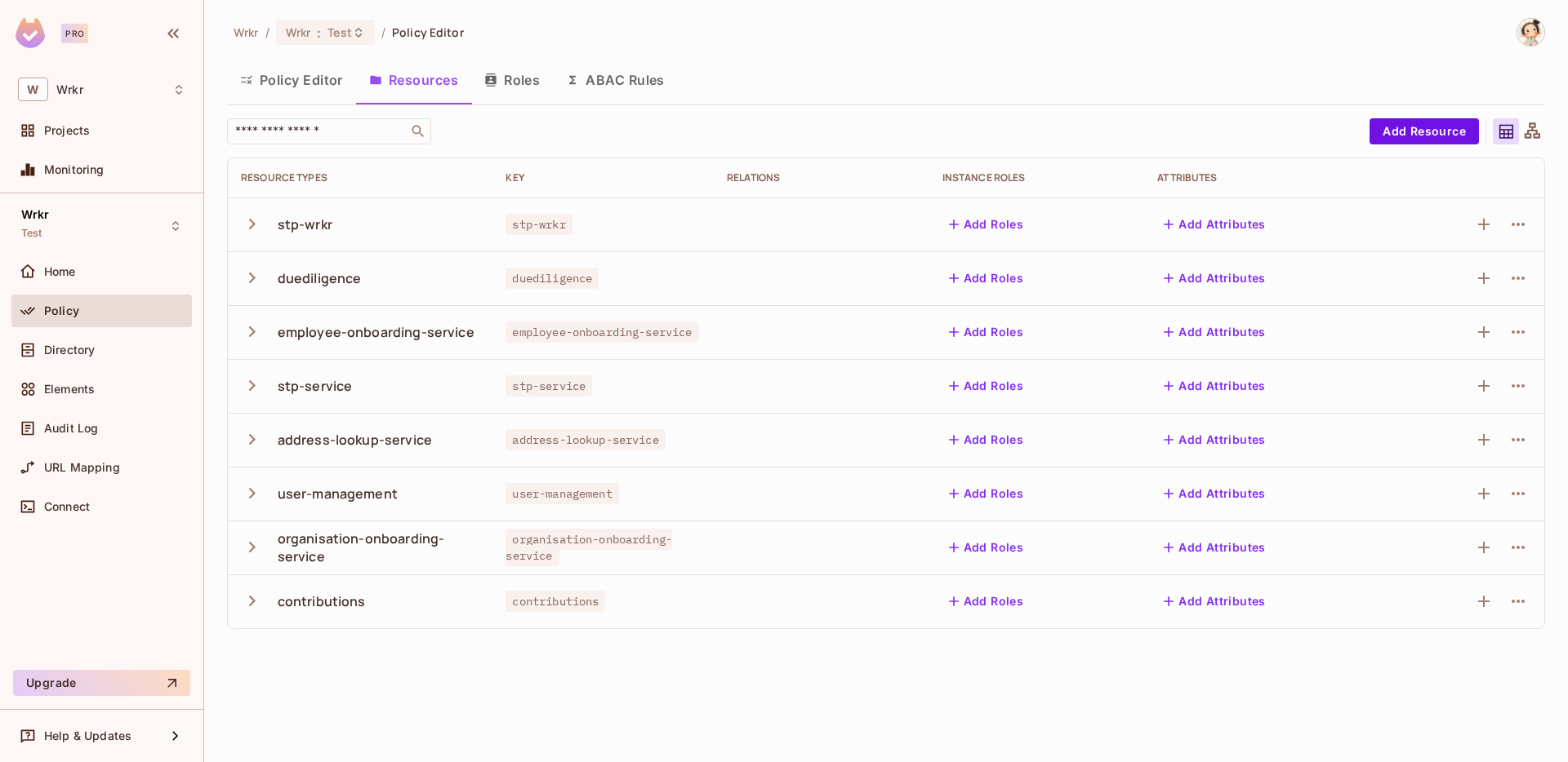
click at [250, 547] on icon "button" at bounding box center [252, 547] width 22 height 22
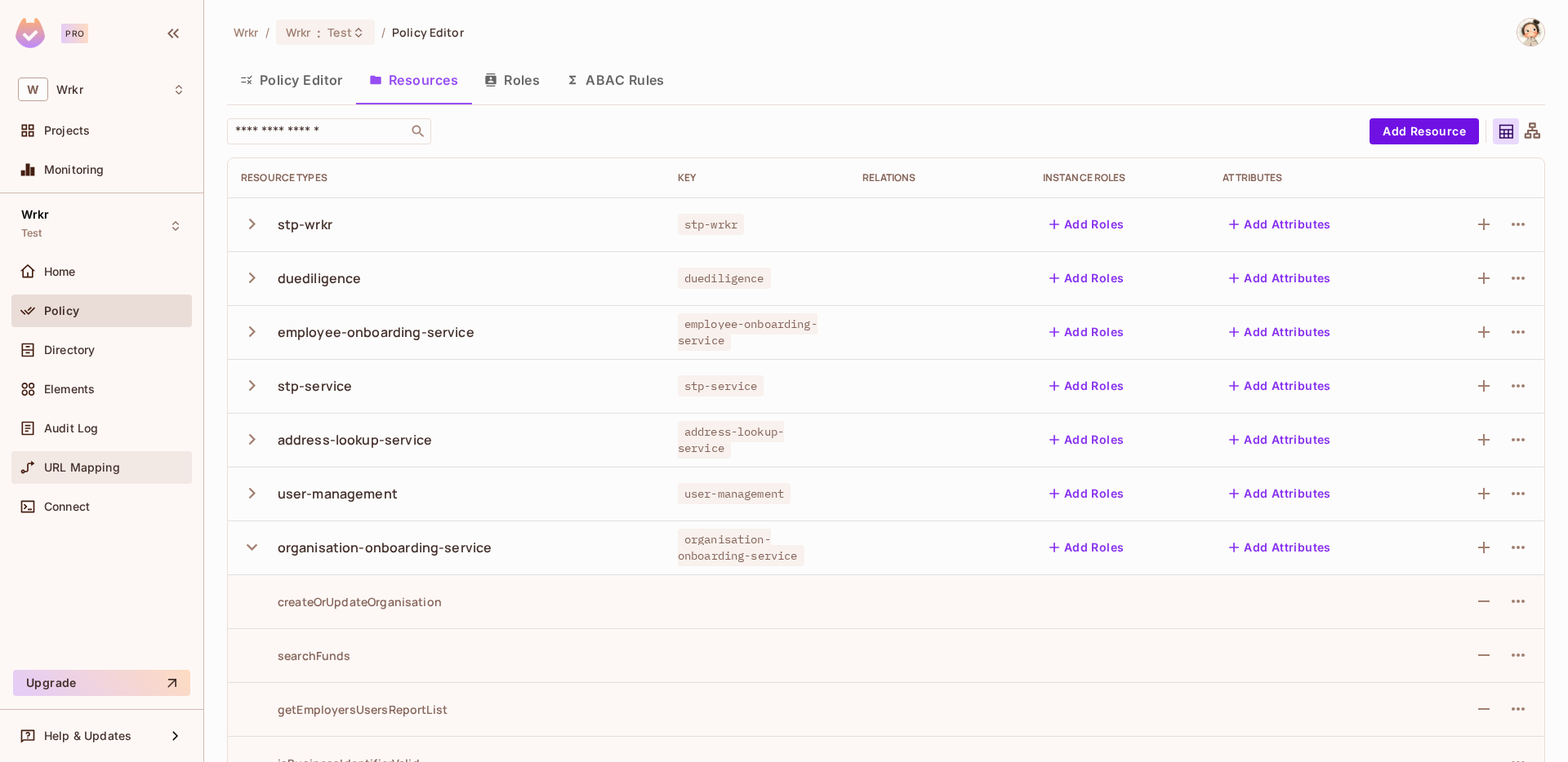
click at [91, 468] on span "URL Mapping" at bounding box center [81, 467] width 76 height 13
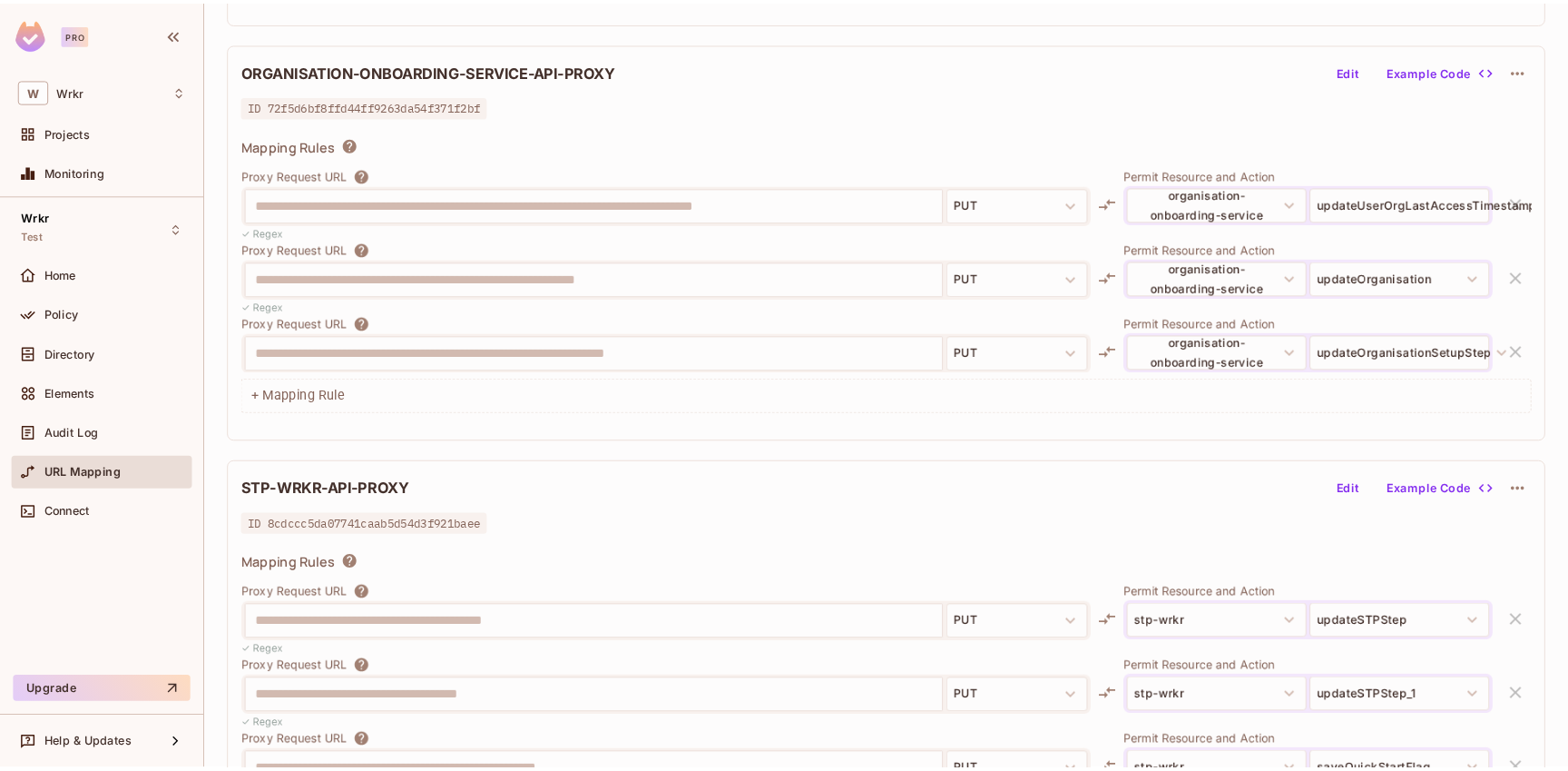
scroll to position [586, 0]
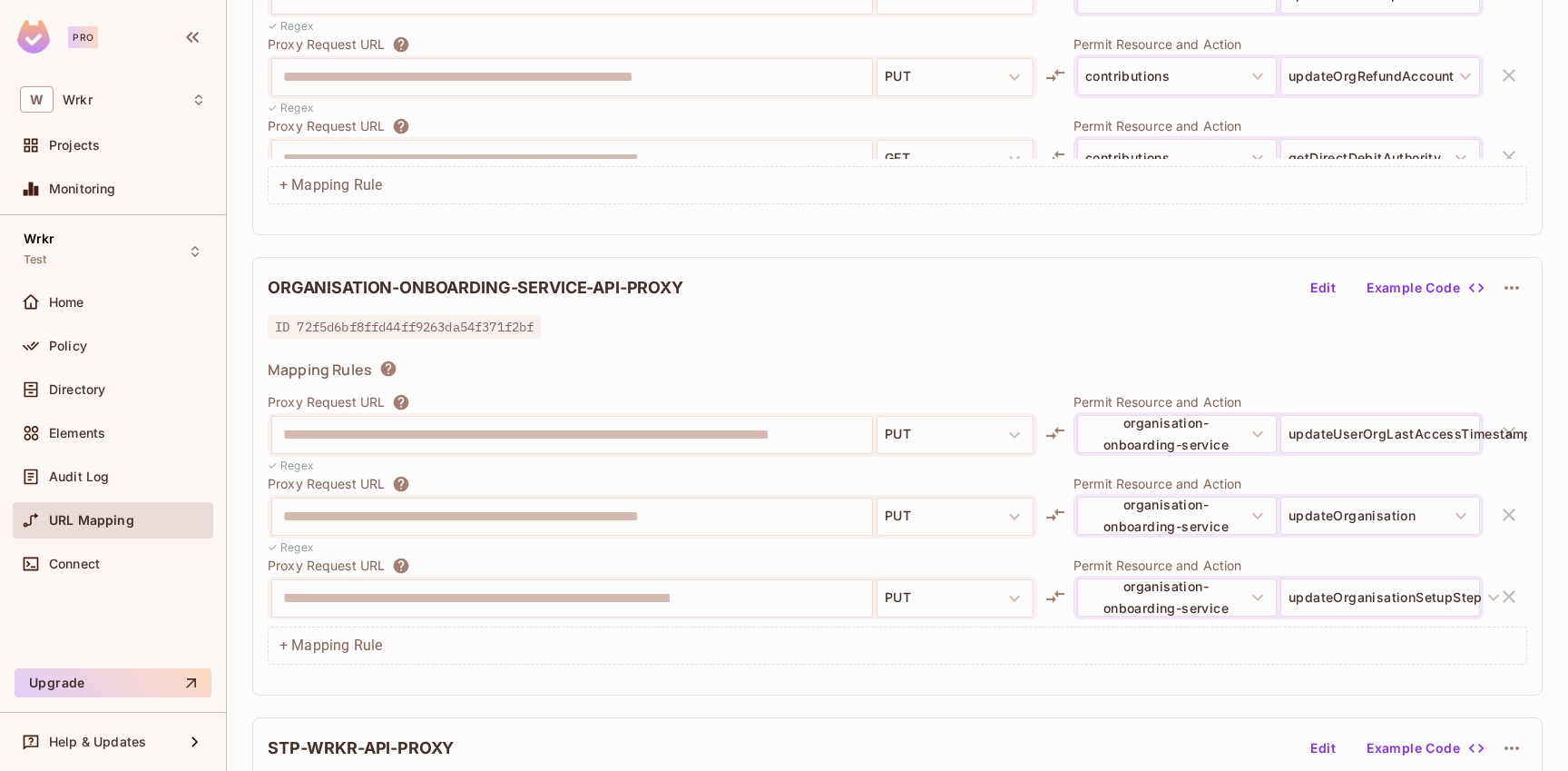
scroll to position [349, 0]
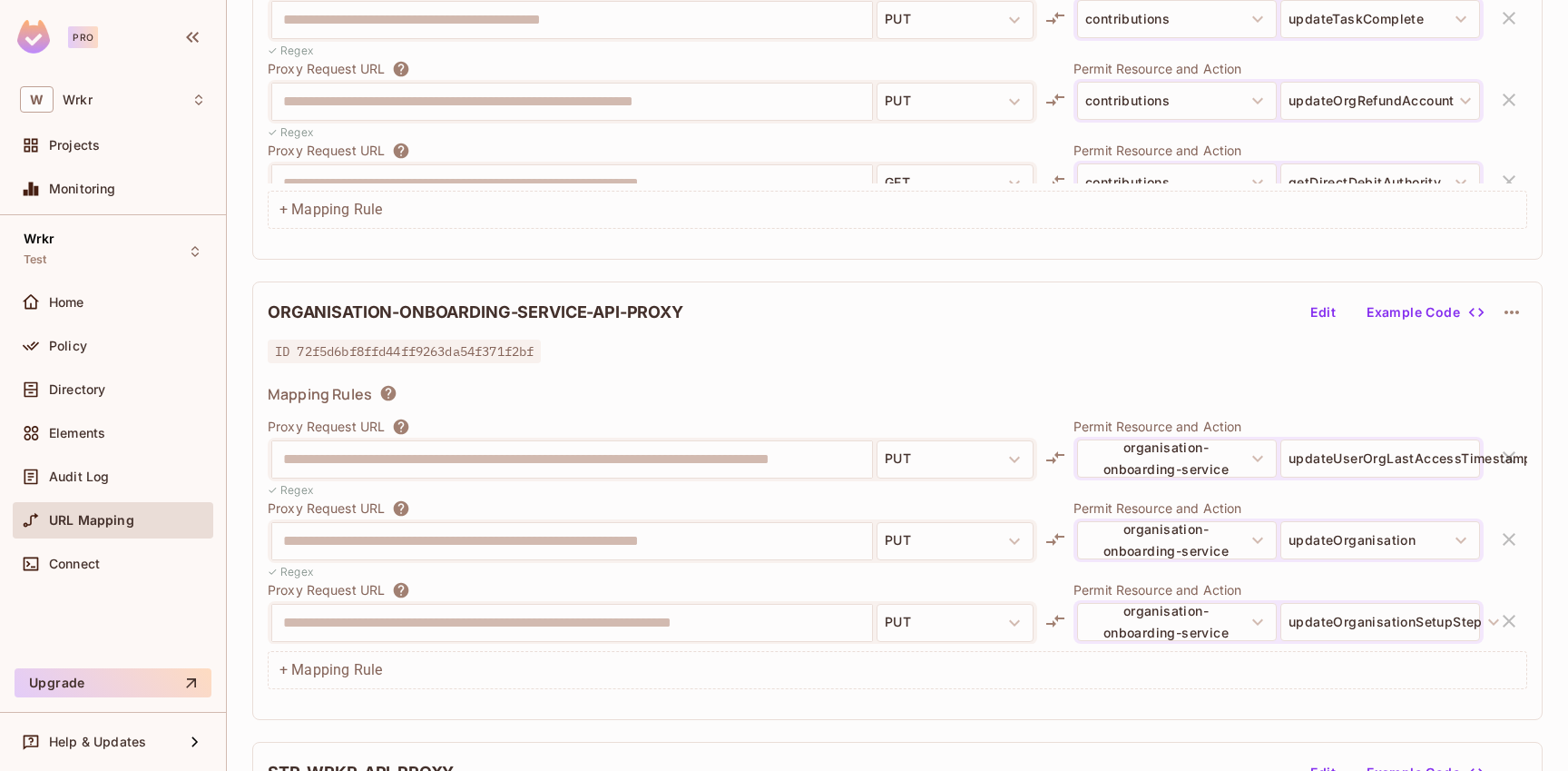
click at [268, 461] on div "**********" at bounding box center [653, 460] width 770 height 43
click at [794, 490] on div "**********" at bounding box center [653, 468] width 770 height 60
